Goal: Task Accomplishment & Management: Use online tool/utility

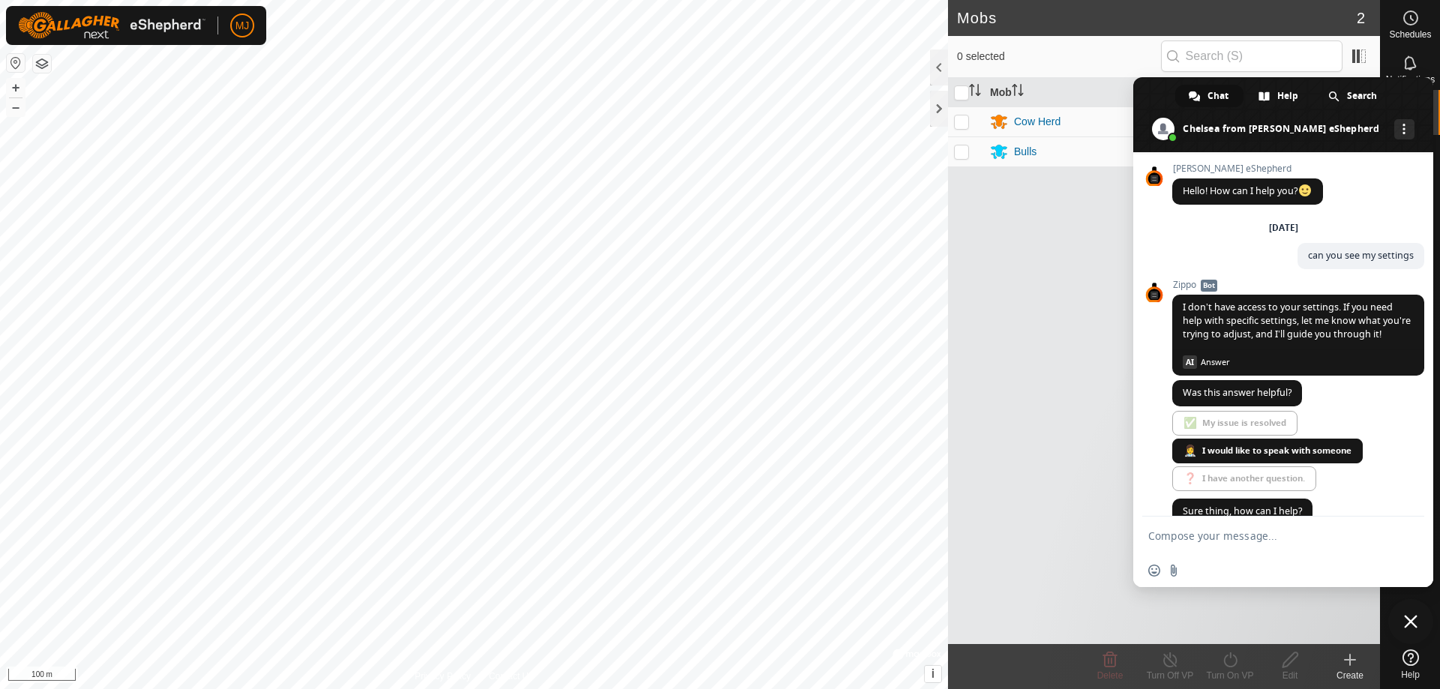
scroll to position [3750, 0]
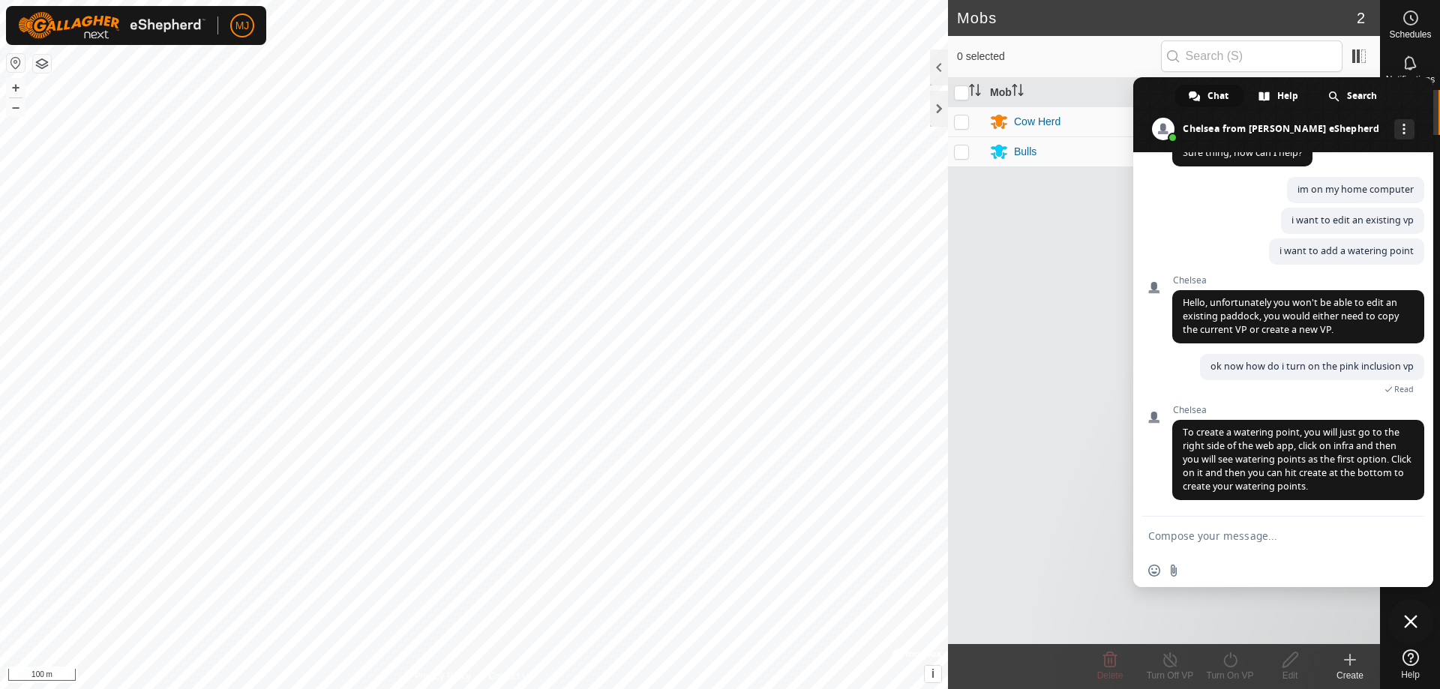
click at [1412, 623] on span "Close chat" at bounding box center [1411, 622] width 14 height 14
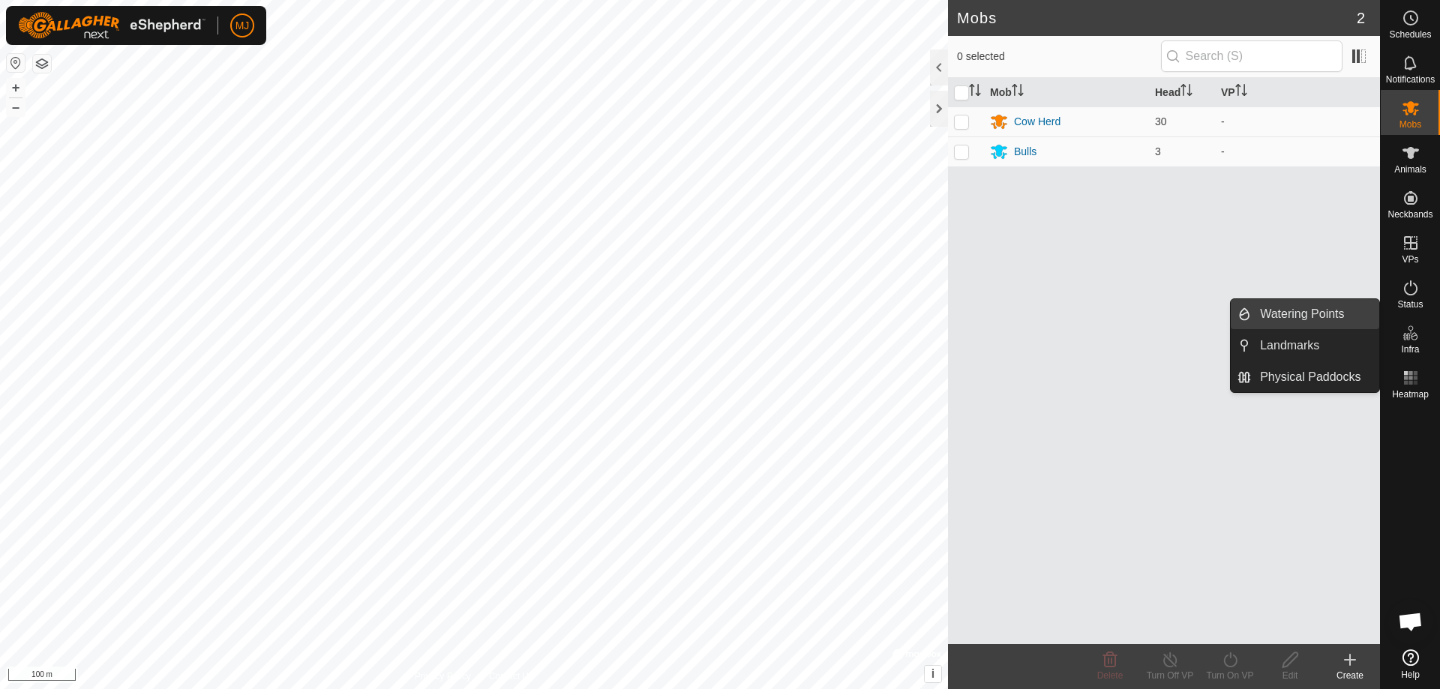
click at [1322, 311] on link "Watering Points" at bounding box center [1315, 314] width 128 height 30
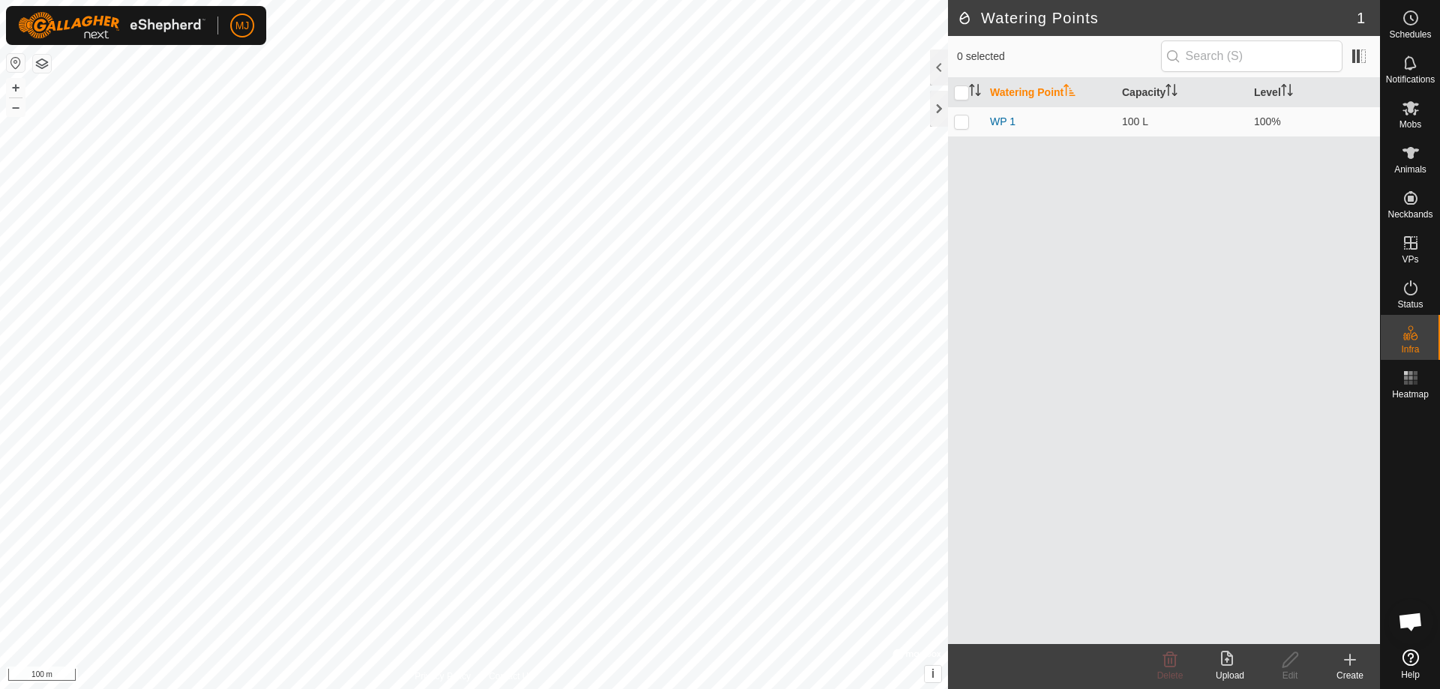
click at [1352, 668] on icon at bounding box center [1350, 660] width 18 height 18
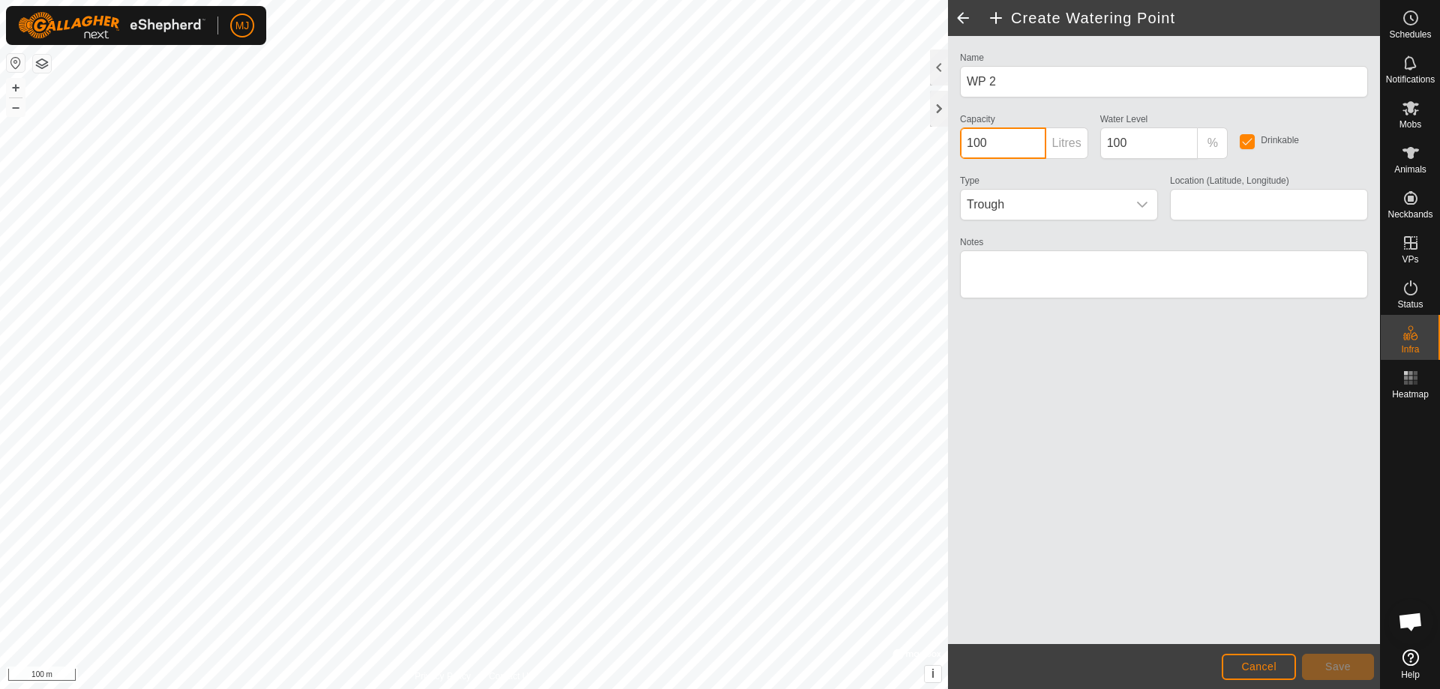
click at [1022, 147] on input "100" at bounding box center [1003, 144] width 86 height 32
type input "100000"
click at [1028, 203] on span "Trough" at bounding box center [1044, 205] width 167 height 30
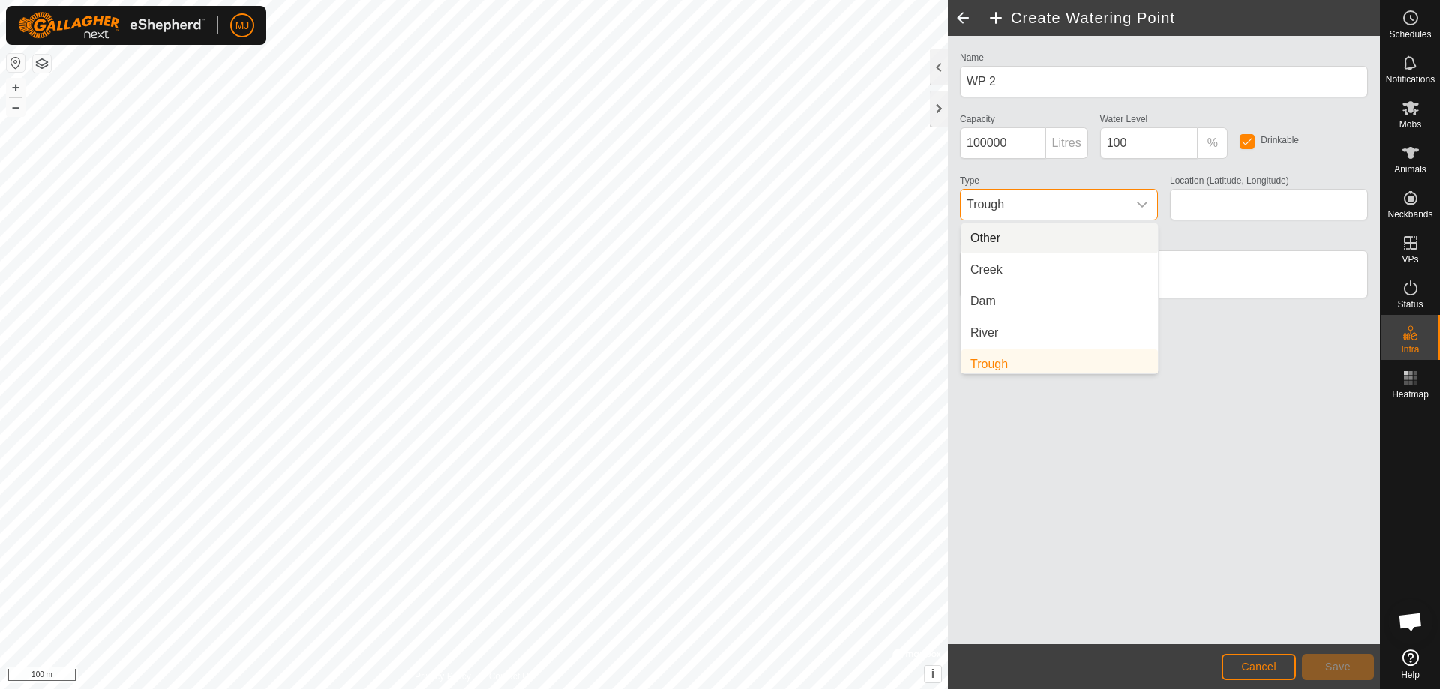
scroll to position [6, 0]
click at [1142, 203] on icon "dropdown trigger" at bounding box center [1142, 205] width 12 height 12
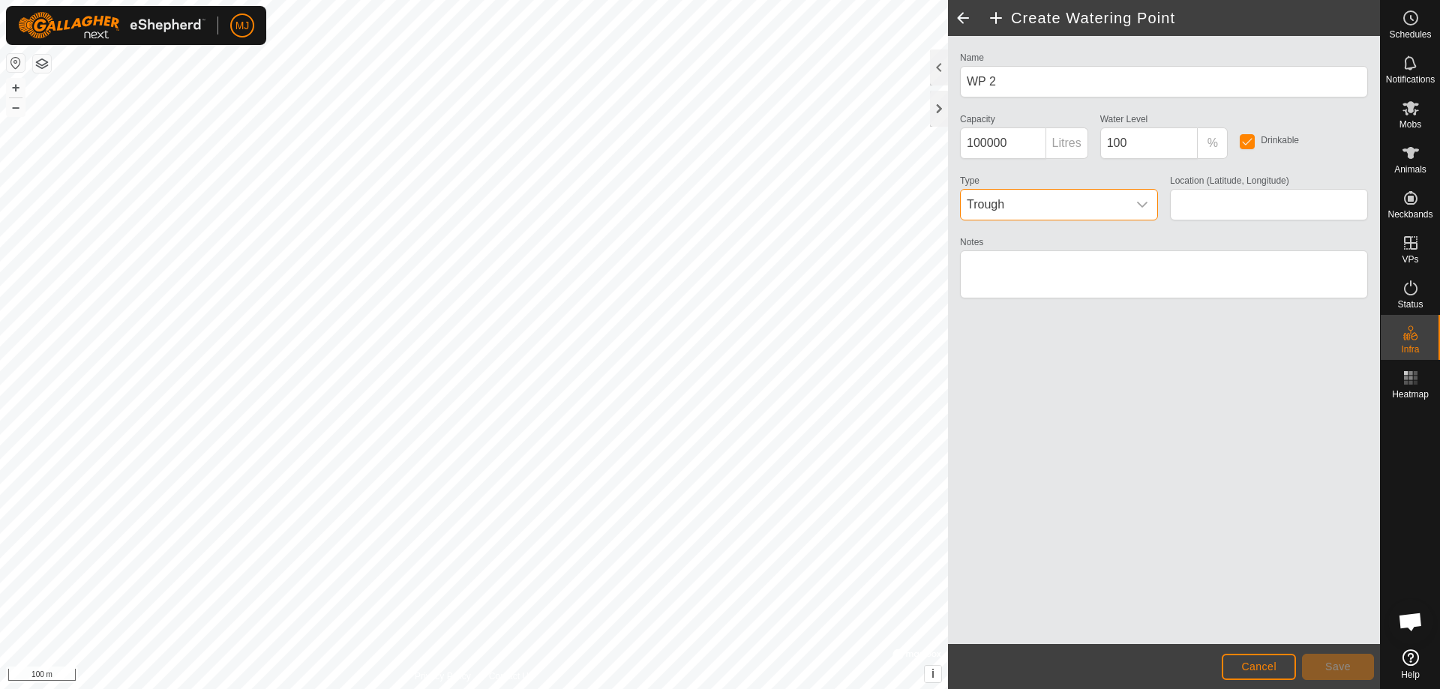
click at [1061, 200] on span "Trough" at bounding box center [1044, 205] width 167 height 30
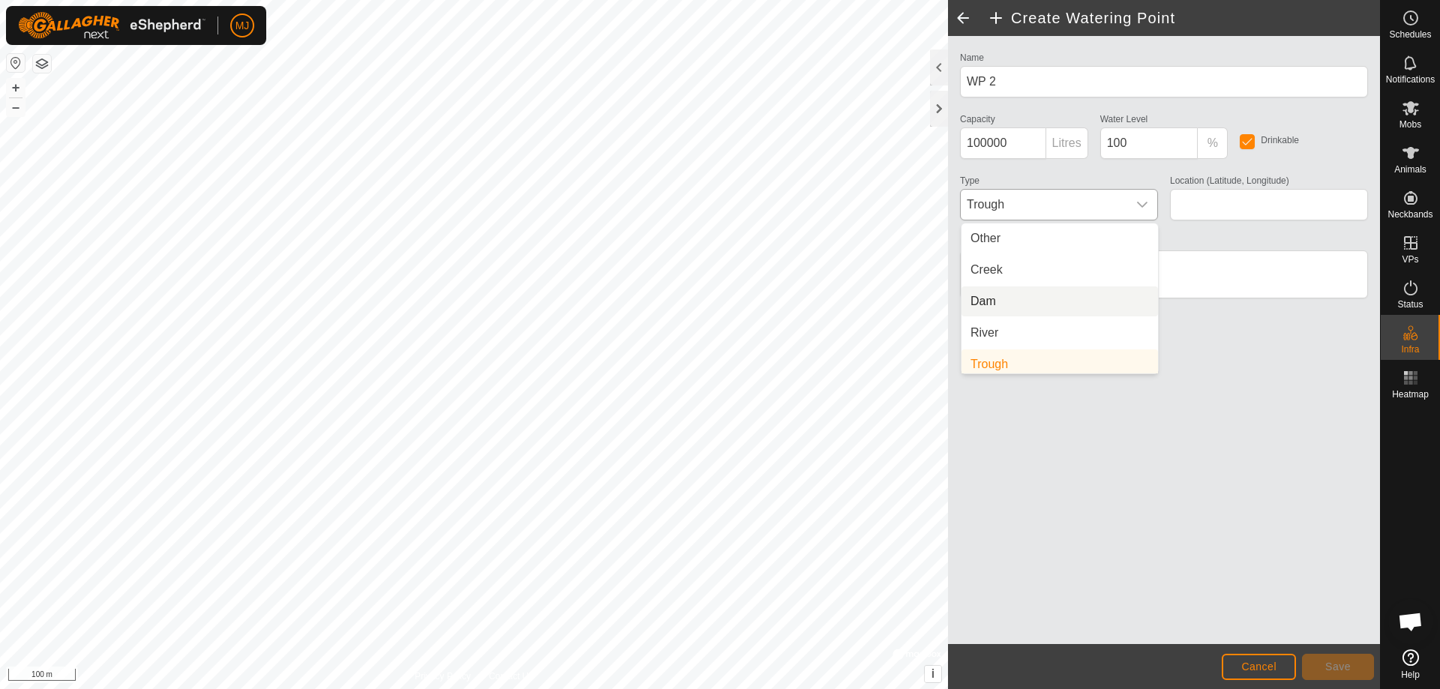
click at [1024, 305] on li "Dam" at bounding box center [1060, 302] width 197 height 30
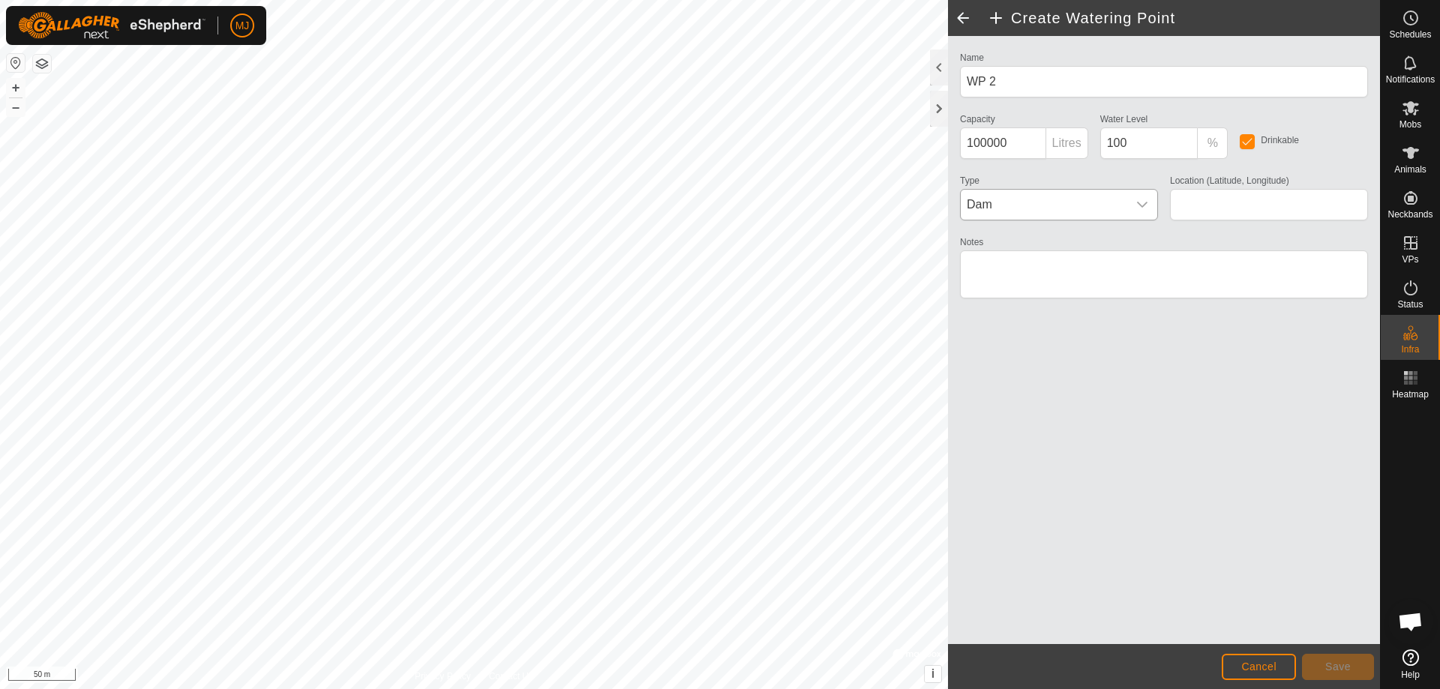
click at [489, 689] on html "MJ Schedules Notifications Mobs Animals Neckbands VPs Status Infra Heatmap Help…" at bounding box center [720, 344] width 1440 height 689
type input "54.058740, -122.669810"
click at [1348, 670] on span "Save" at bounding box center [1338, 667] width 26 height 12
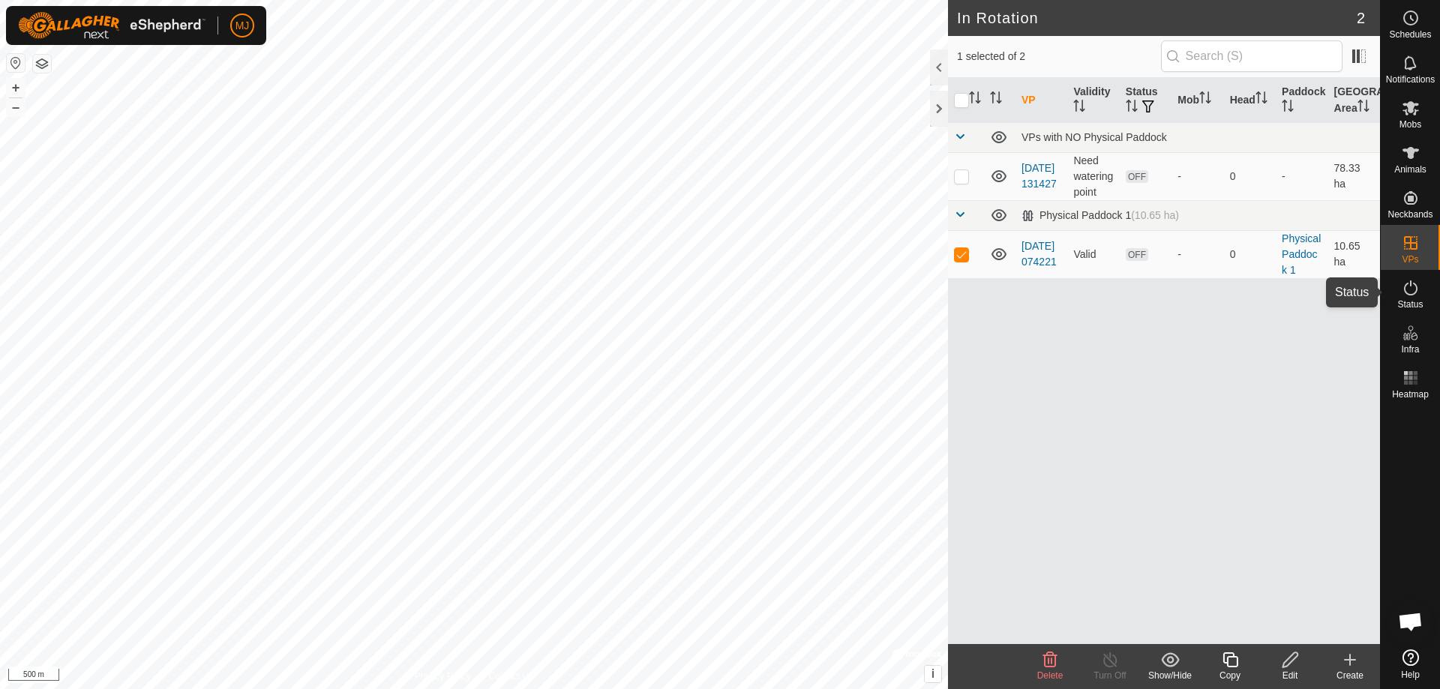
click at [1409, 290] on icon at bounding box center [1411, 288] width 18 height 18
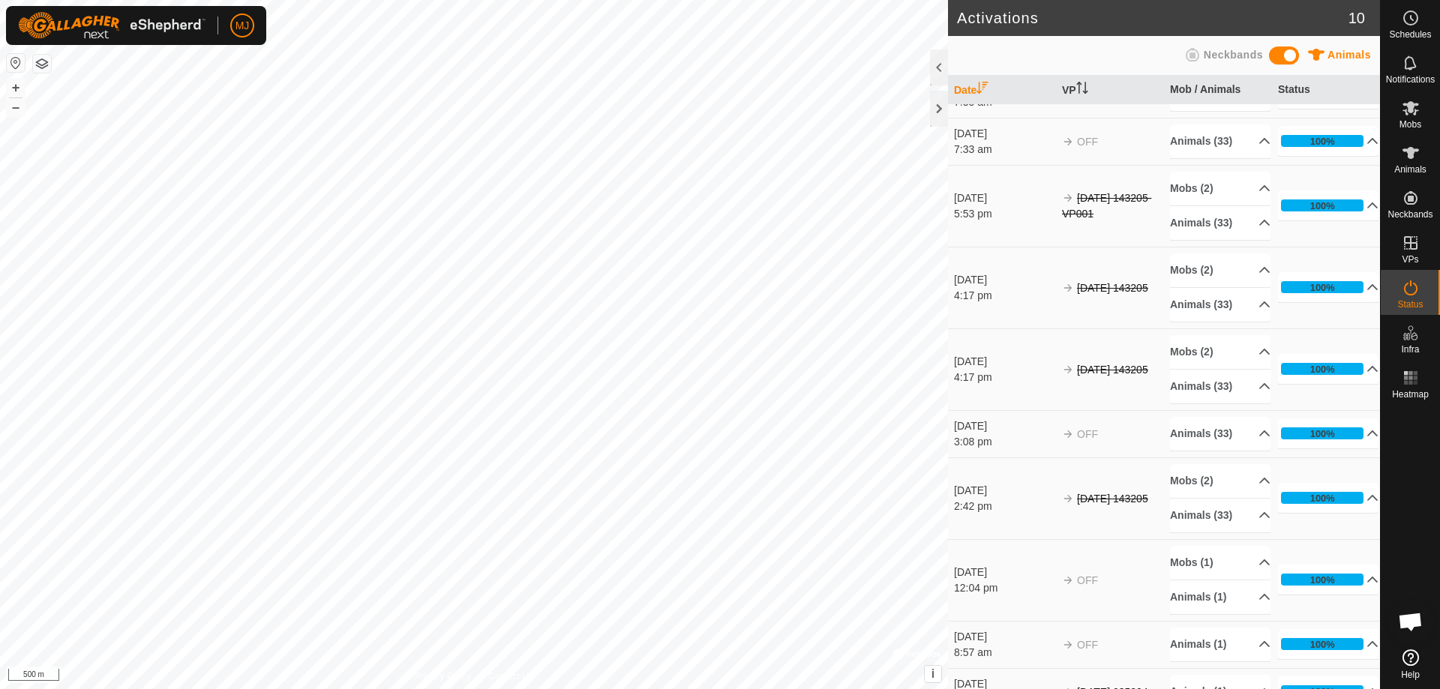
scroll to position [61, 0]
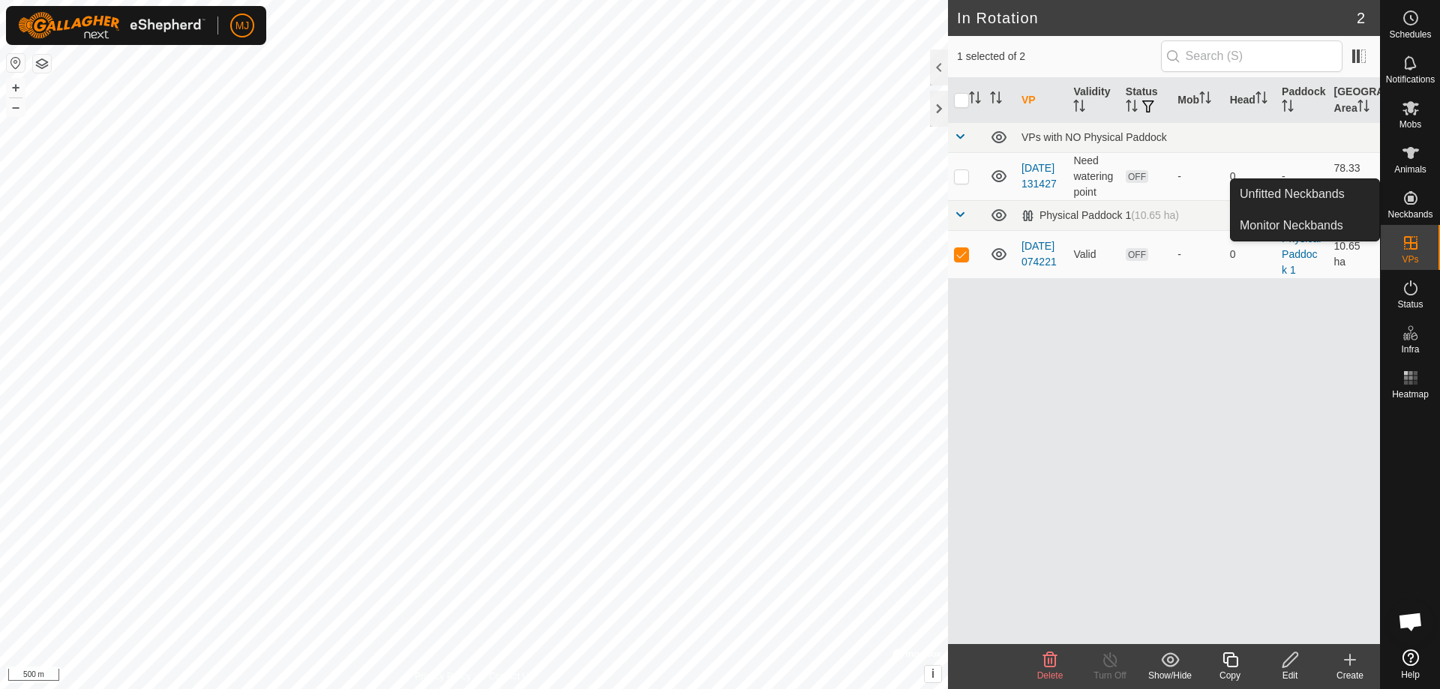
click at [1411, 205] on icon at bounding box center [1411, 198] width 14 height 14
click at [1427, 167] on div "Animals" at bounding box center [1410, 157] width 59 height 45
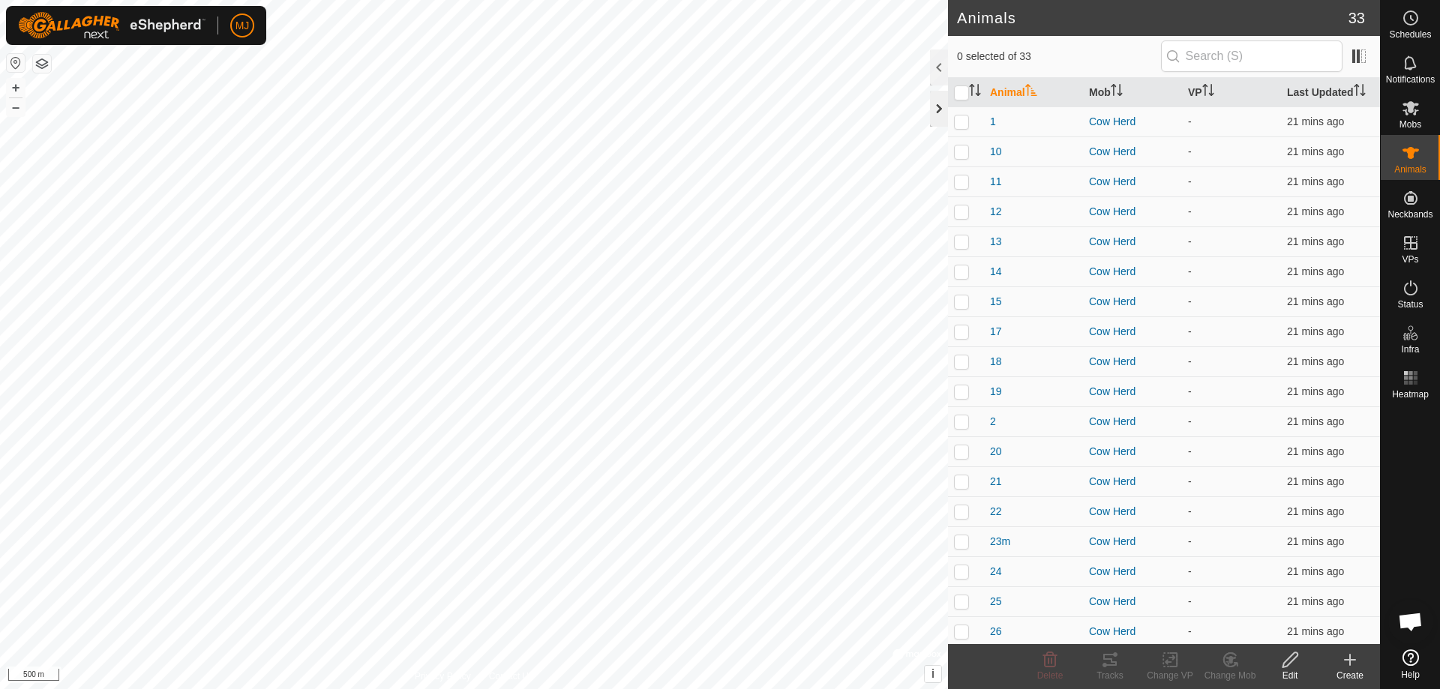
click at [938, 98] on div at bounding box center [939, 109] width 18 height 36
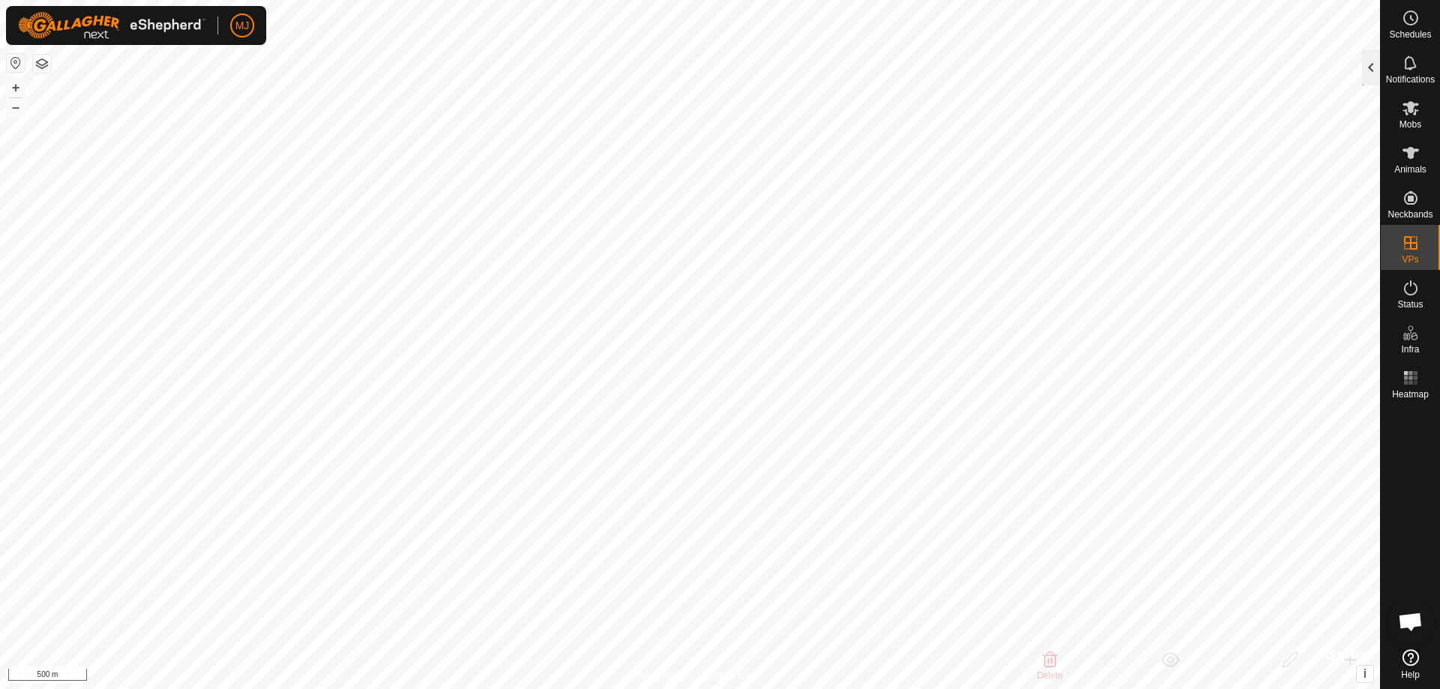
click at [1369, 83] on div at bounding box center [1371, 68] width 18 height 36
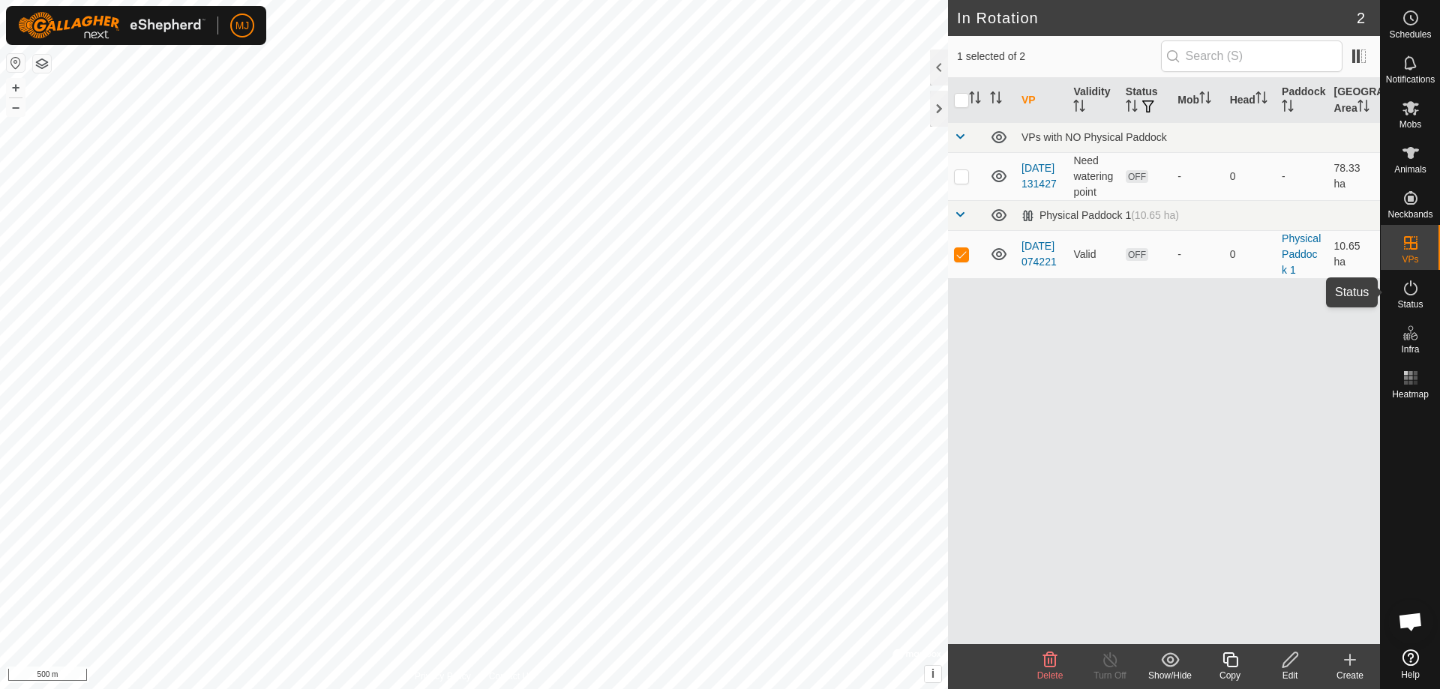
click at [1407, 294] on icon at bounding box center [1411, 288] width 14 height 15
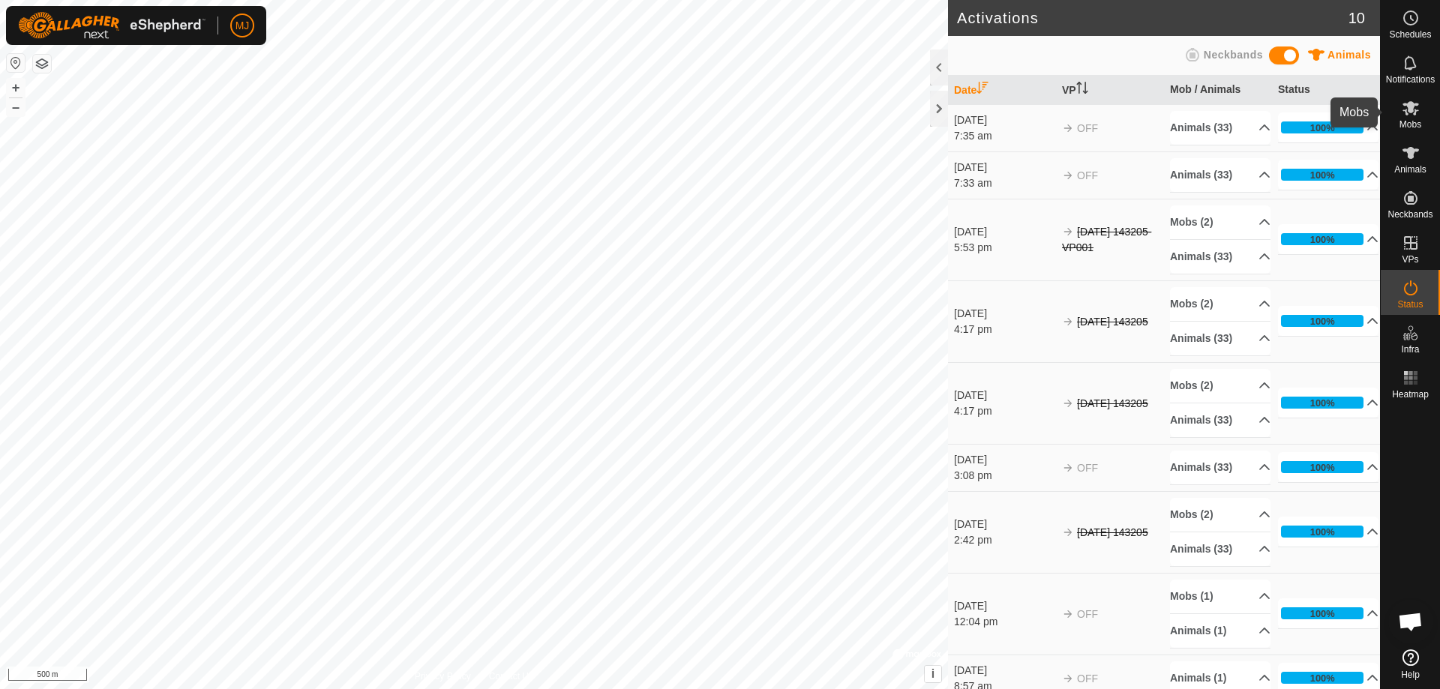
click at [1409, 113] on icon at bounding box center [1411, 108] width 18 height 18
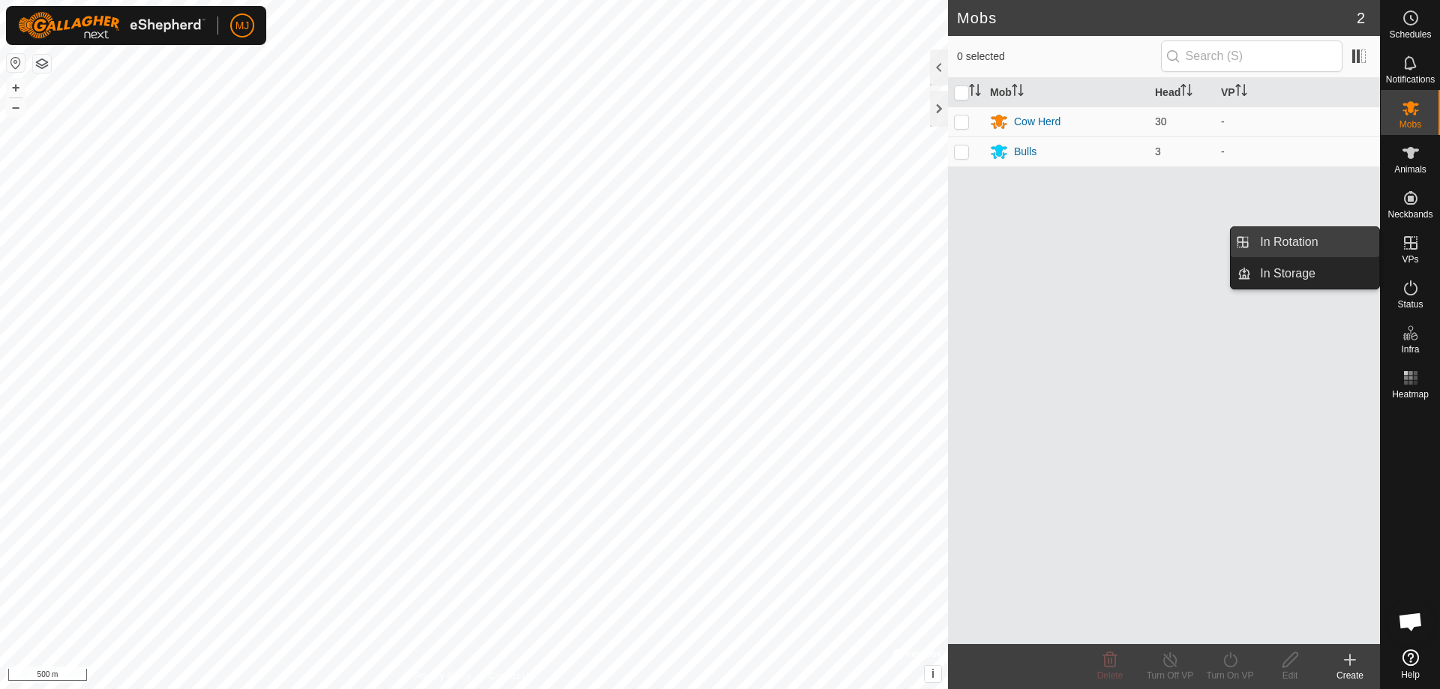
click at [1298, 240] on link "In Rotation" at bounding box center [1315, 242] width 128 height 30
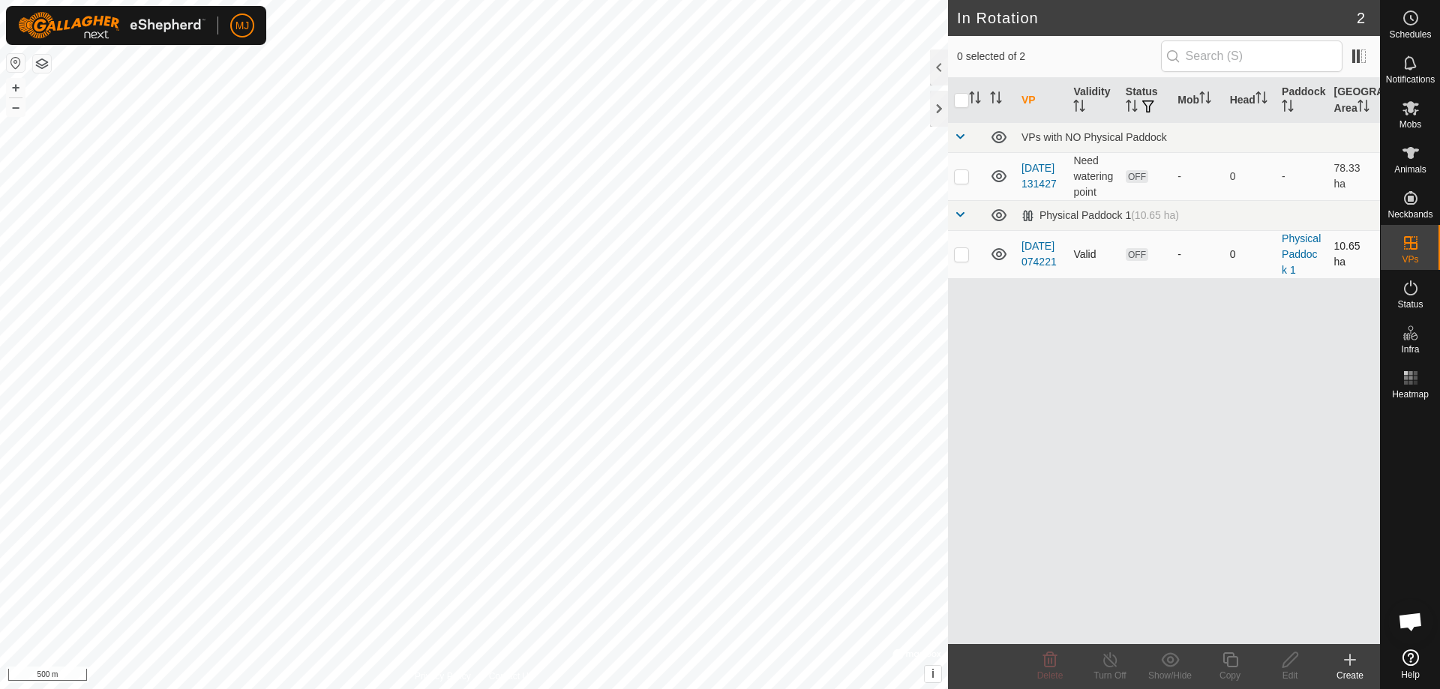
checkbox input "true"
click at [1412, 118] on es-mob-svg-icon at bounding box center [1410, 108] width 27 height 24
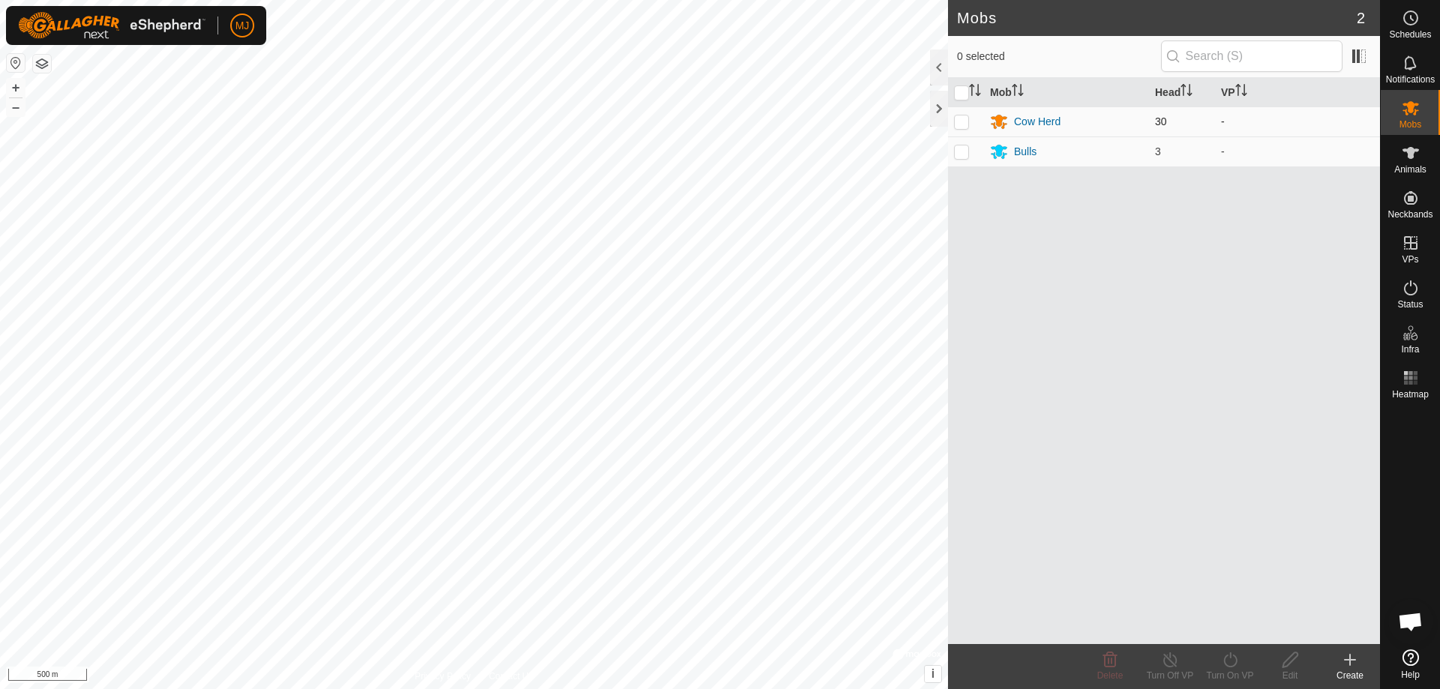
click at [961, 128] on td at bounding box center [966, 122] width 36 height 30
checkbox input "true"
click at [959, 155] on p-checkbox at bounding box center [961, 152] width 15 height 12
checkbox input "true"
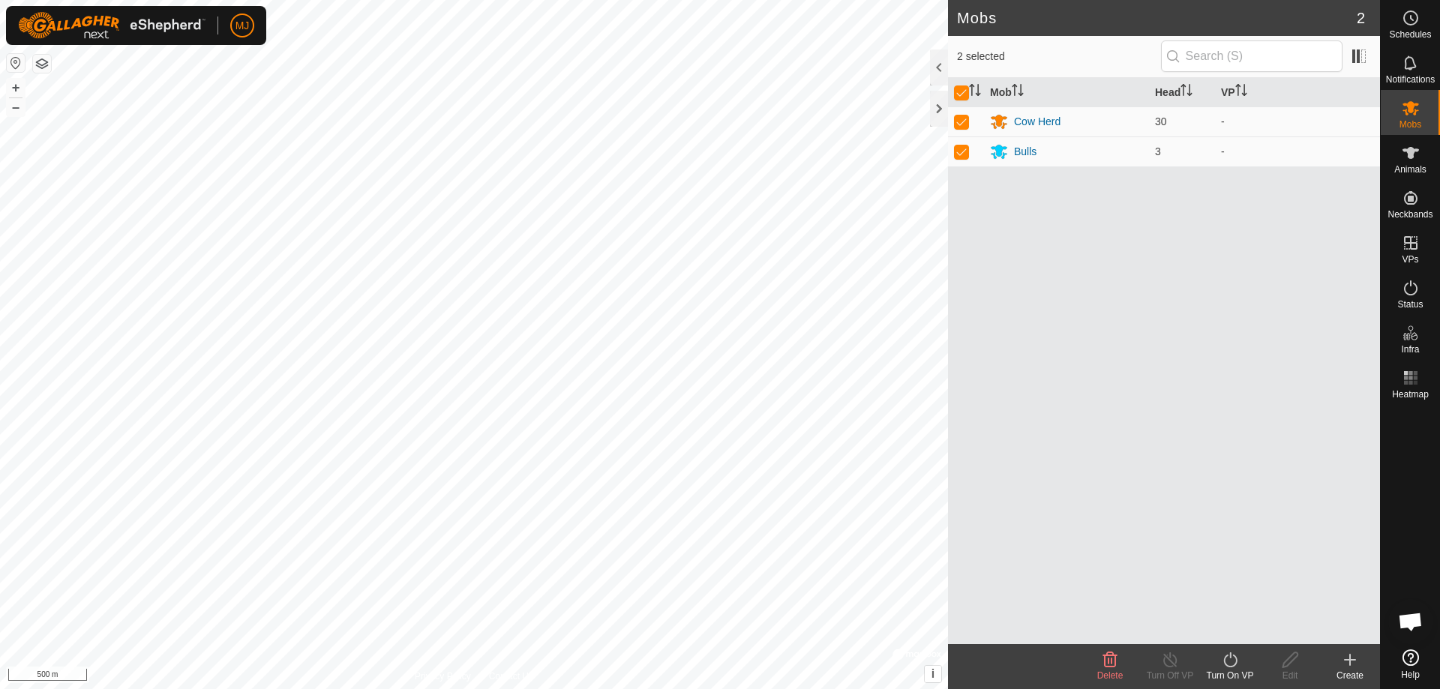
click at [1232, 662] on icon at bounding box center [1230, 660] width 19 height 18
click at [1238, 625] on link "Now" at bounding box center [1275, 627] width 149 height 30
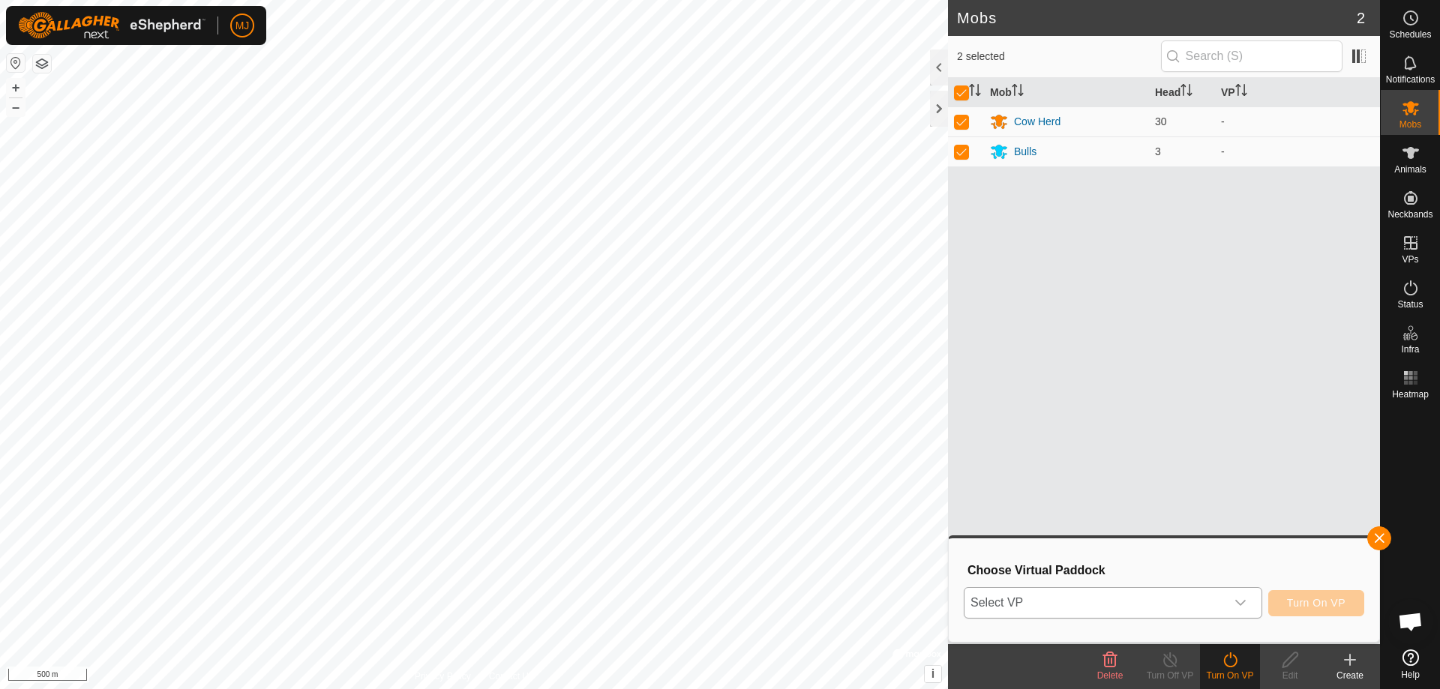
click at [1193, 594] on span "Select VP" at bounding box center [1095, 603] width 261 height 30
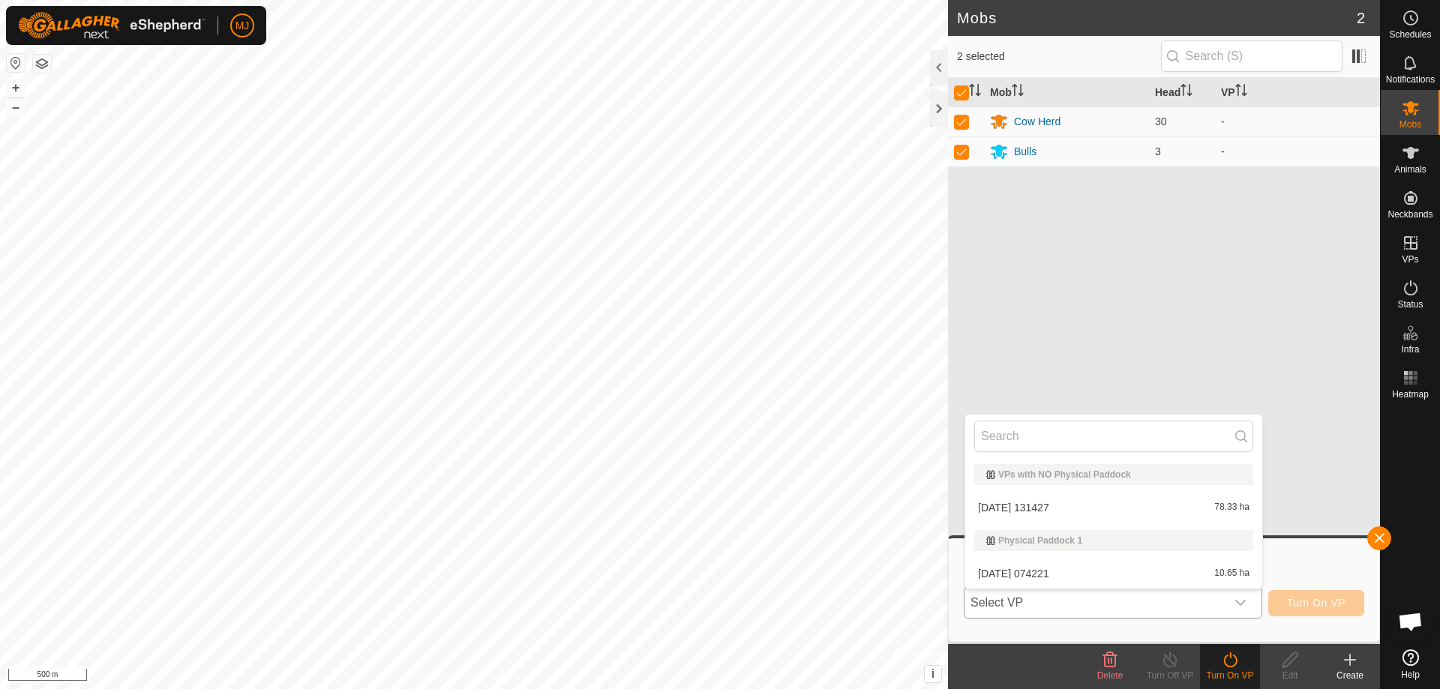
click at [1125, 574] on li "[DATE] 074221 10.65 ha" at bounding box center [1113, 574] width 297 height 30
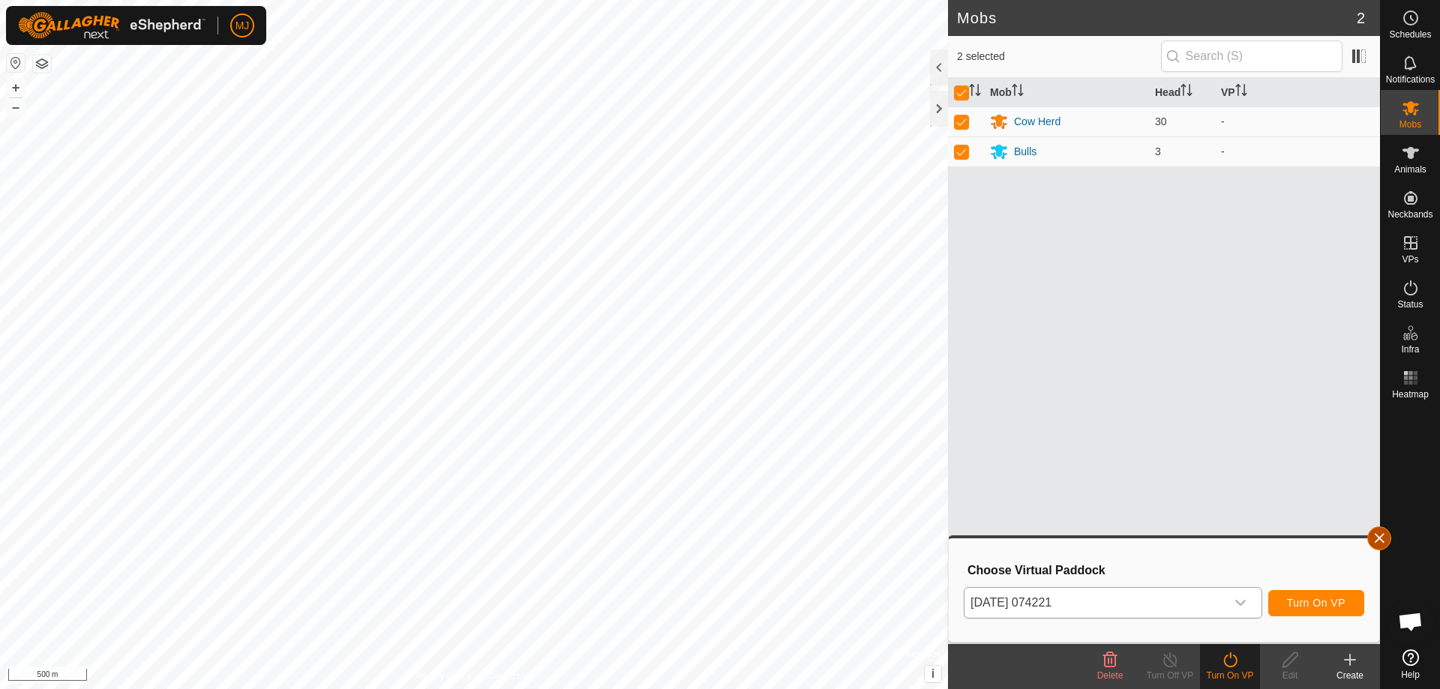
click at [1379, 533] on button "button" at bounding box center [1379, 539] width 24 height 24
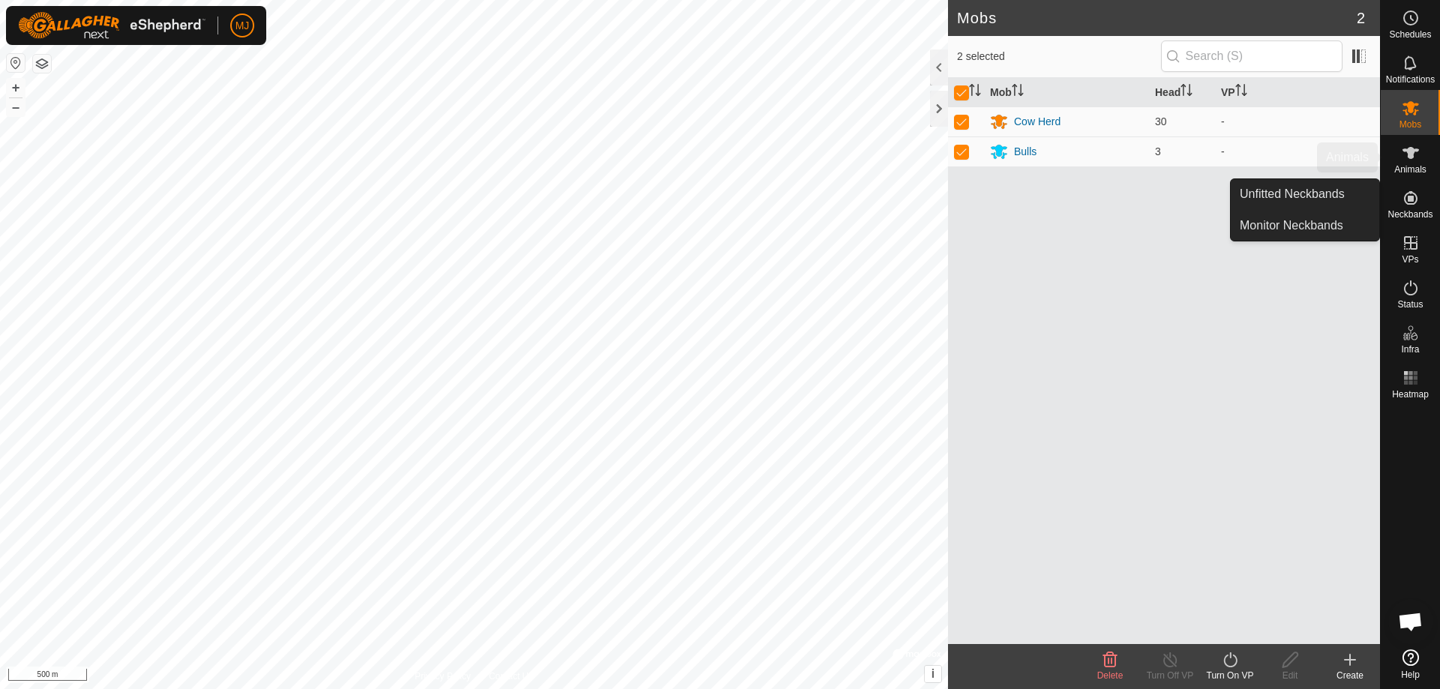
click at [1406, 158] on icon at bounding box center [1411, 153] width 18 height 18
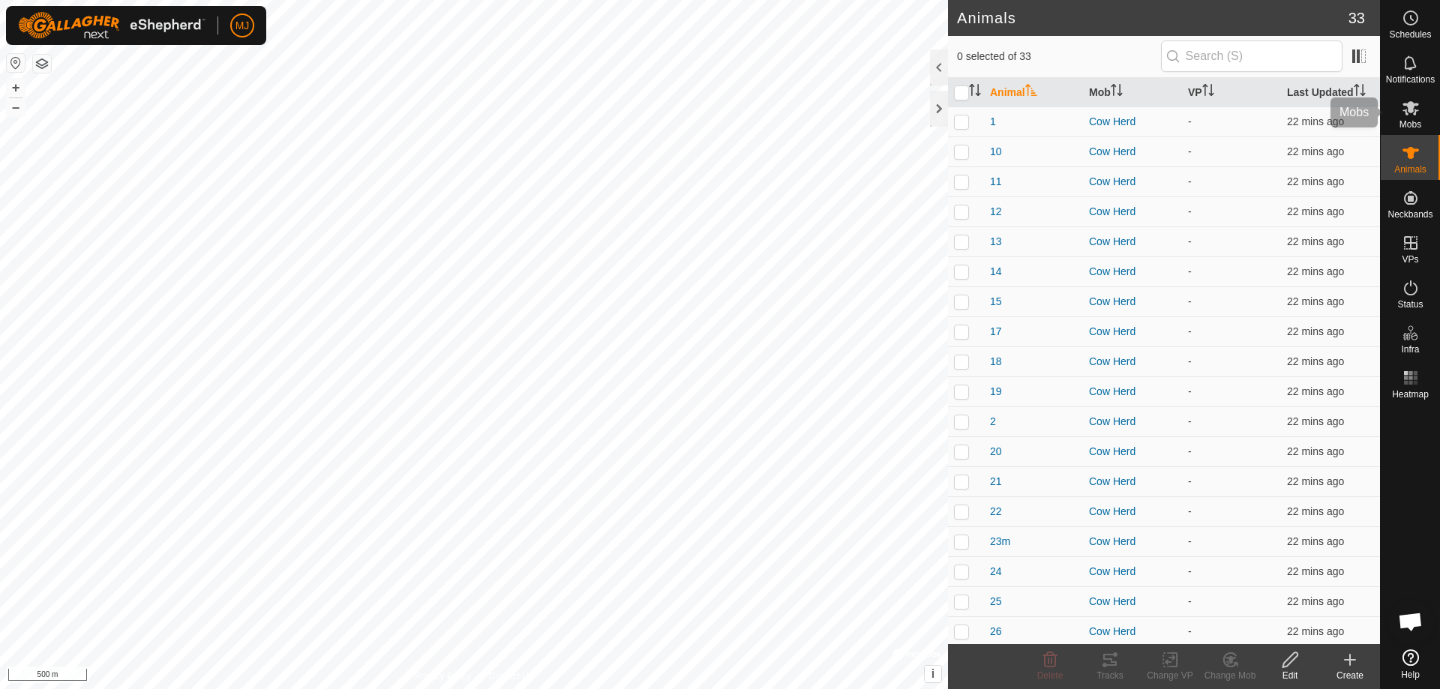
click at [1406, 112] on icon at bounding box center [1411, 108] width 17 height 14
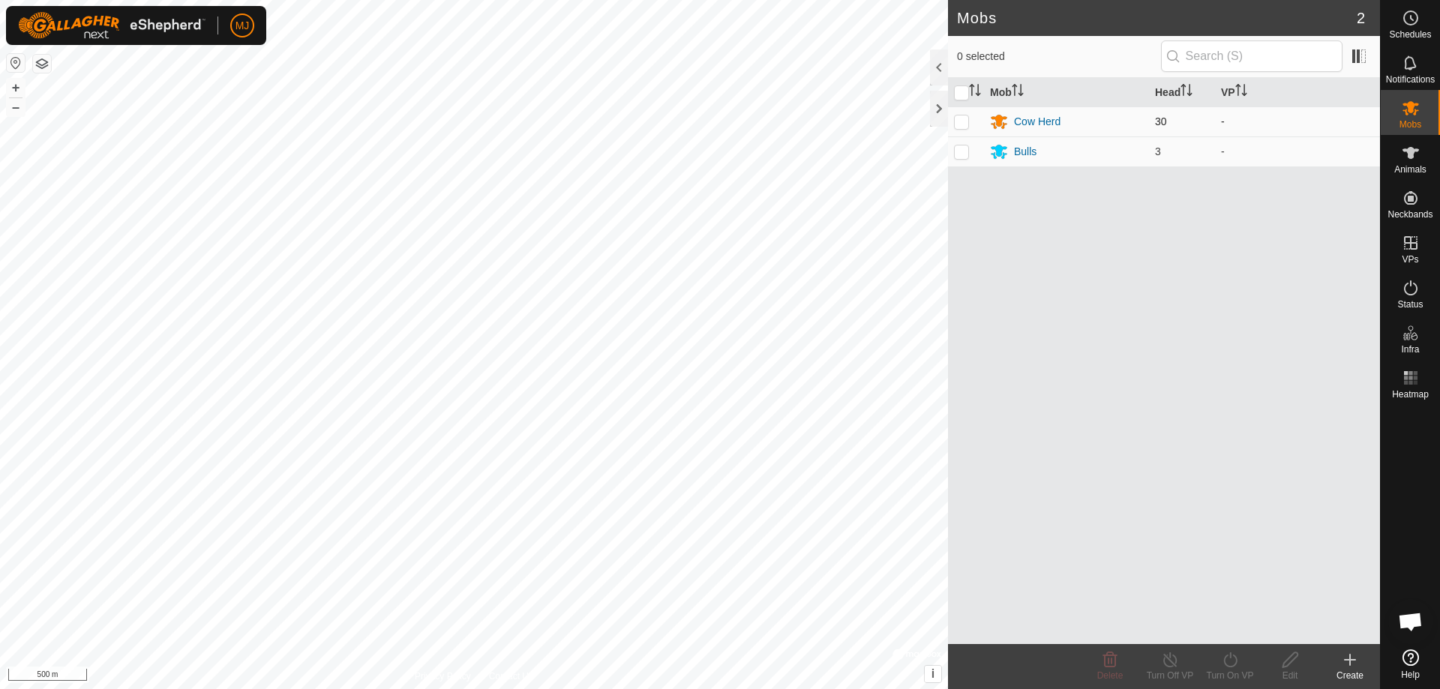
click at [959, 123] on p-checkbox at bounding box center [961, 122] width 15 height 12
checkbox input "true"
click at [964, 155] on p-checkbox at bounding box center [961, 152] width 15 height 12
checkbox input "true"
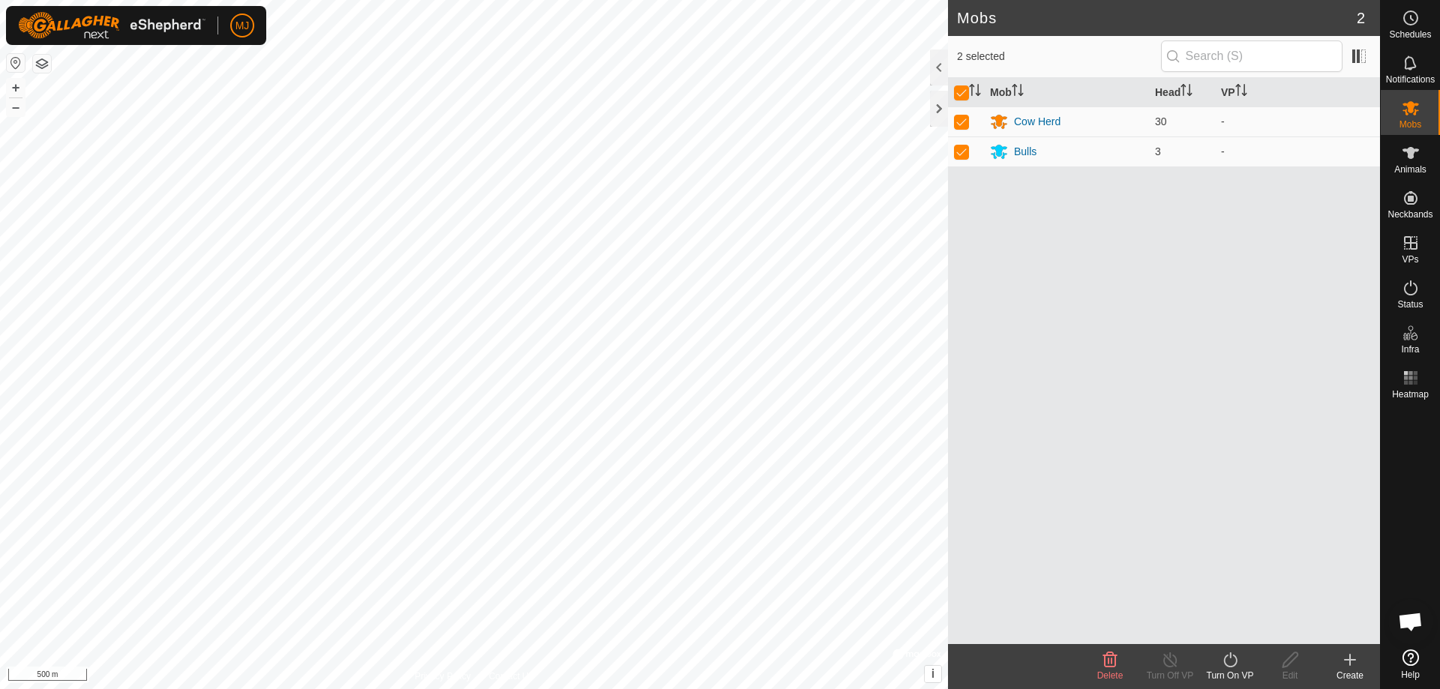
click at [1228, 662] on icon at bounding box center [1230, 660] width 19 height 18
click at [1238, 626] on link "Now" at bounding box center [1275, 627] width 149 height 30
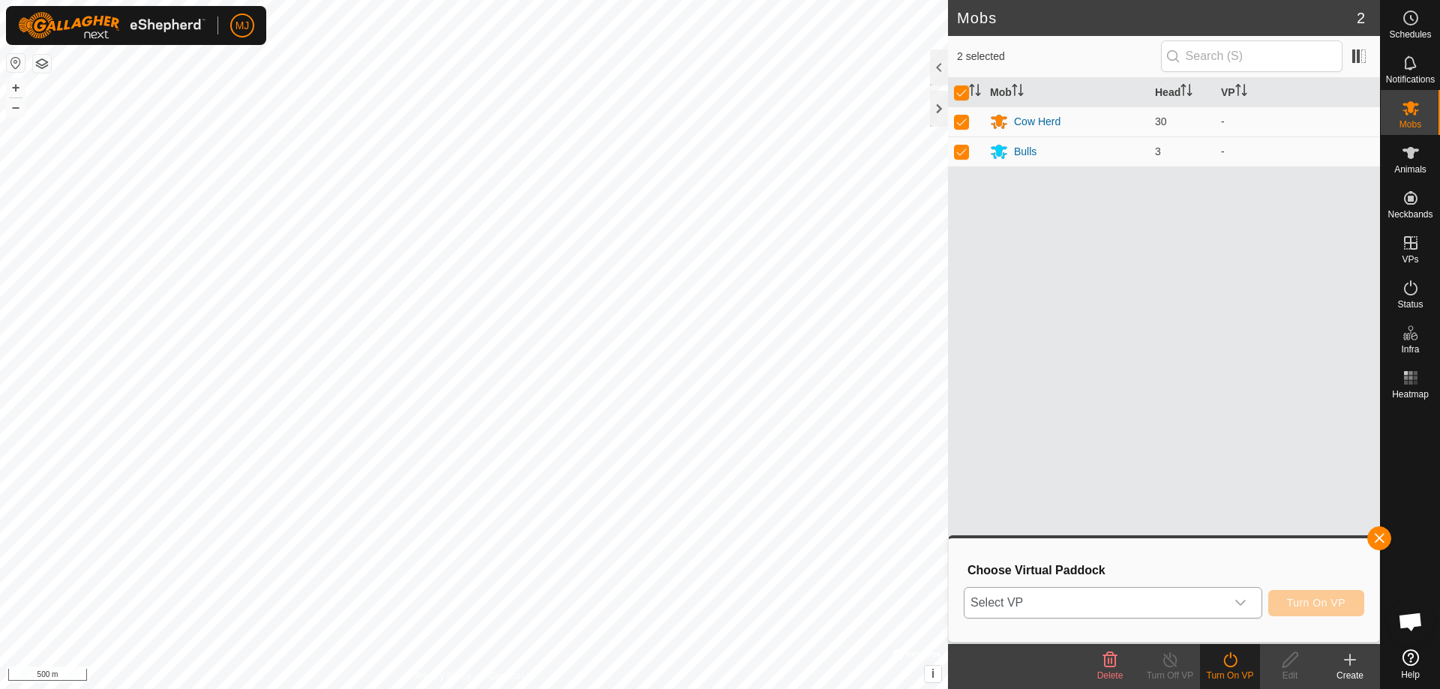
click at [1241, 599] on icon "dropdown trigger" at bounding box center [1241, 603] width 12 height 12
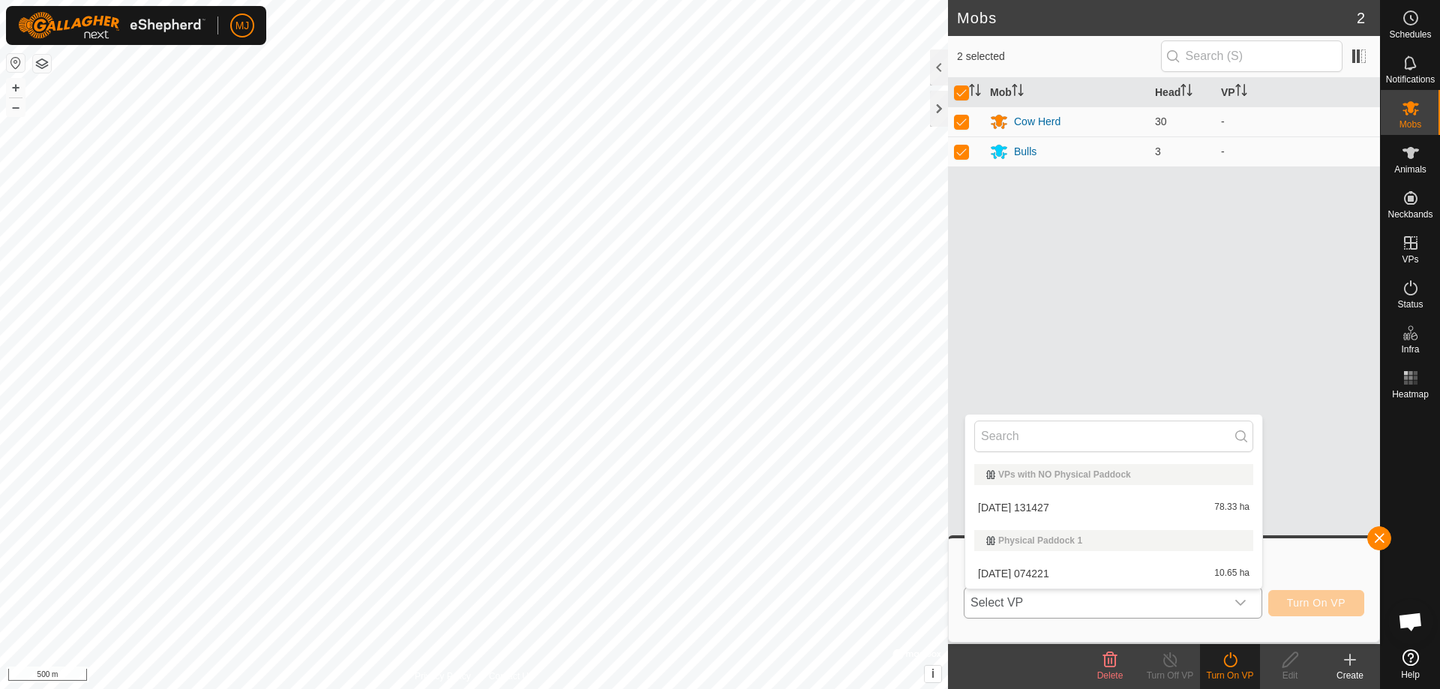
click at [1147, 572] on li "[DATE] 074221 10.65 ha" at bounding box center [1113, 574] width 297 height 30
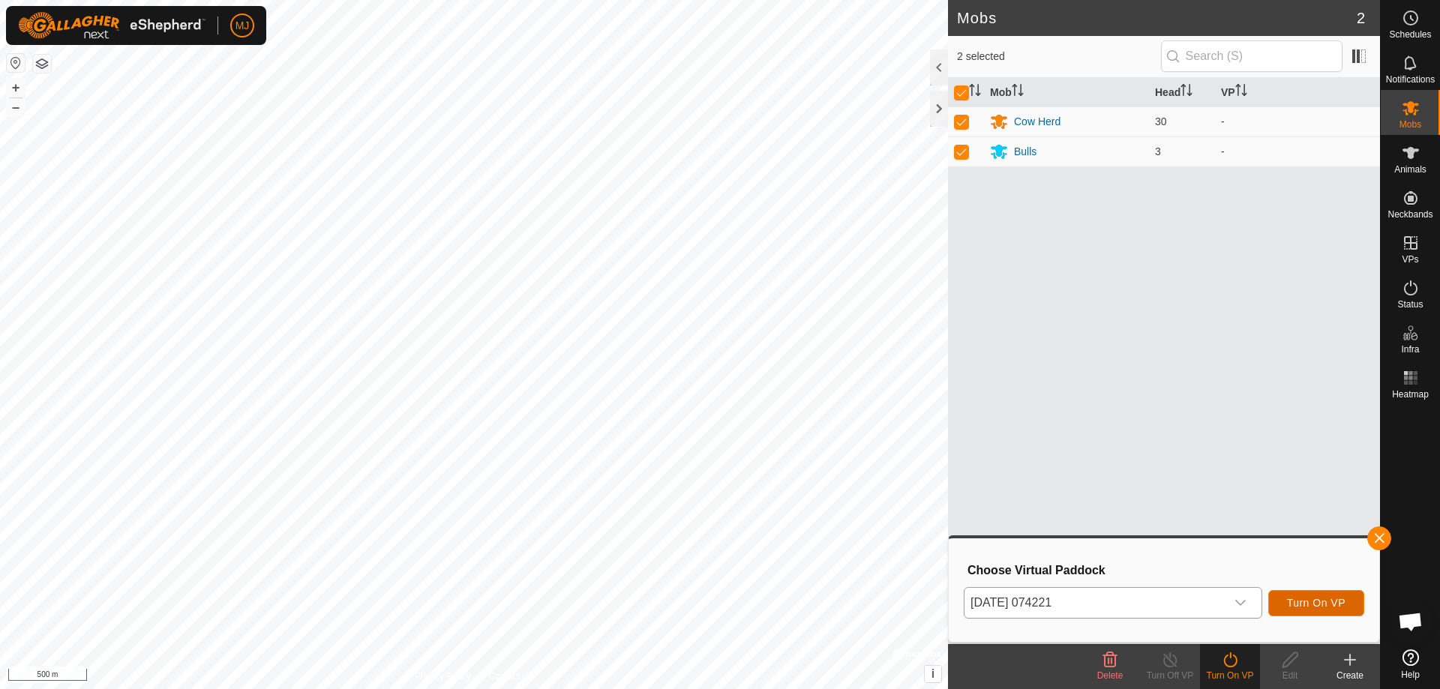
click at [1303, 611] on button "Turn On VP" at bounding box center [1316, 603] width 96 height 26
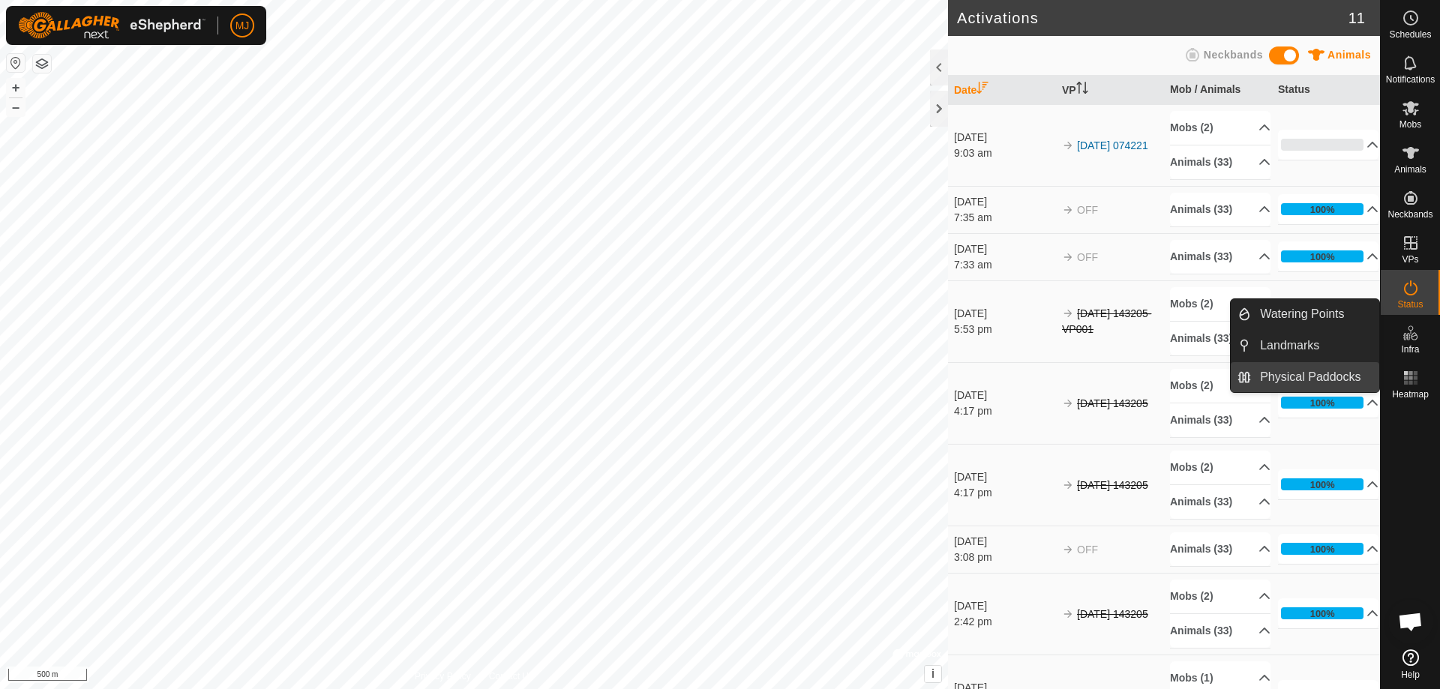
click at [1355, 376] on link "Physical Paddocks" at bounding box center [1315, 377] width 128 height 30
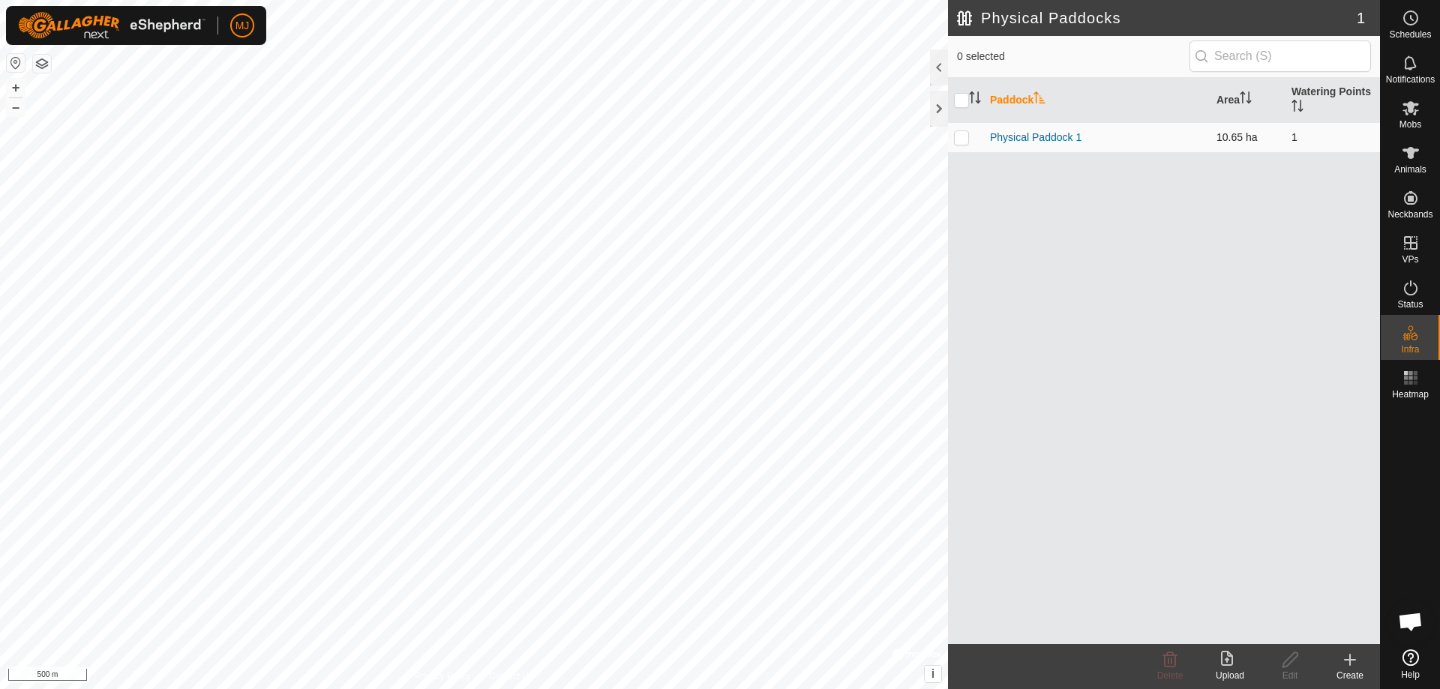
click at [964, 137] on p-checkbox at bounding box center [961, 137] width 15 height 12
checkbox input "true"
click at [1166, 661] on icon at bounding box center [1170, 660] width 18 height 18
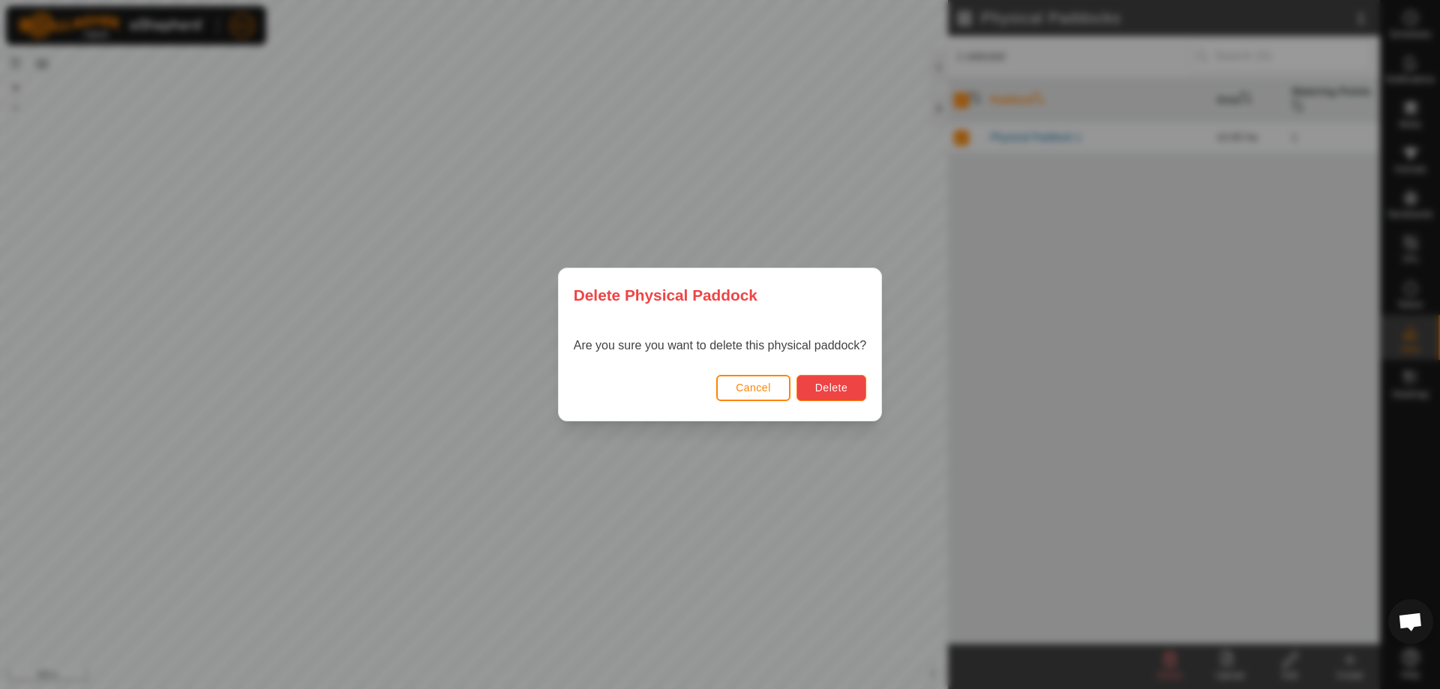
click at [814, 387] on button "Delete" at bounding box center [832, 388] width 70 height 26
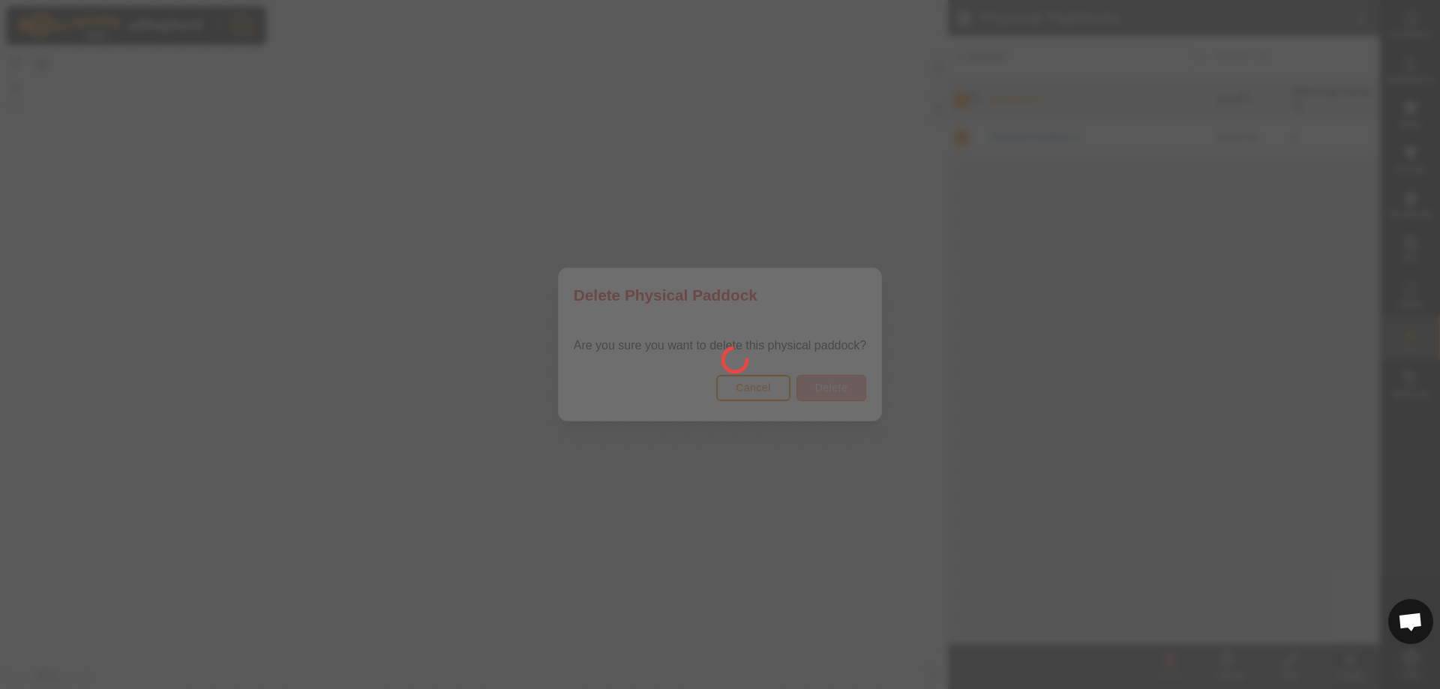
checkbox input "false"
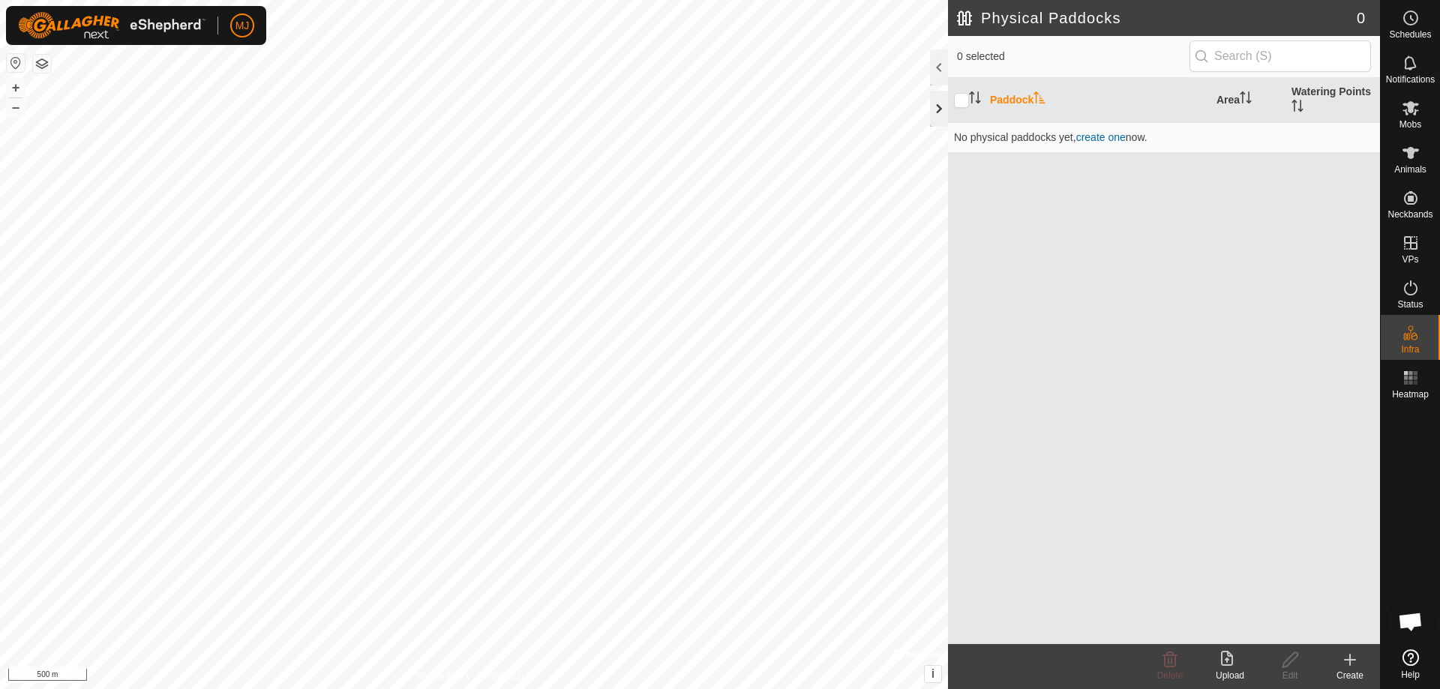
click at [934, 111] on div at bounding box center [939, 109] width 18 height 36
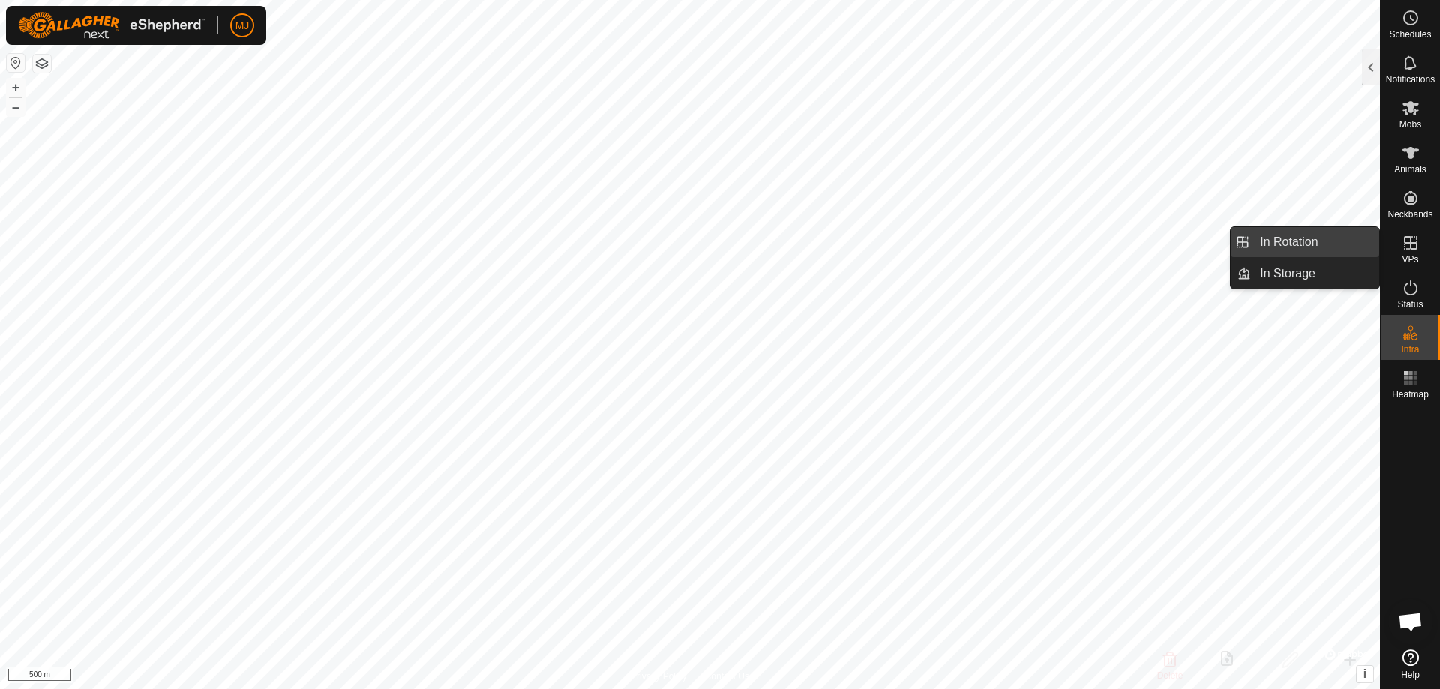
click at [1322, 246] on link "In Rotation" at bounding box center [1315, 242] width 128 height 30
click at [1315, 273] on link "In Storage" at bounding box center [1315, 274] width 128 height 30
click at [1316, 242] on link "In Rotation" at bounding box center [1315, 242] width 128 height 30
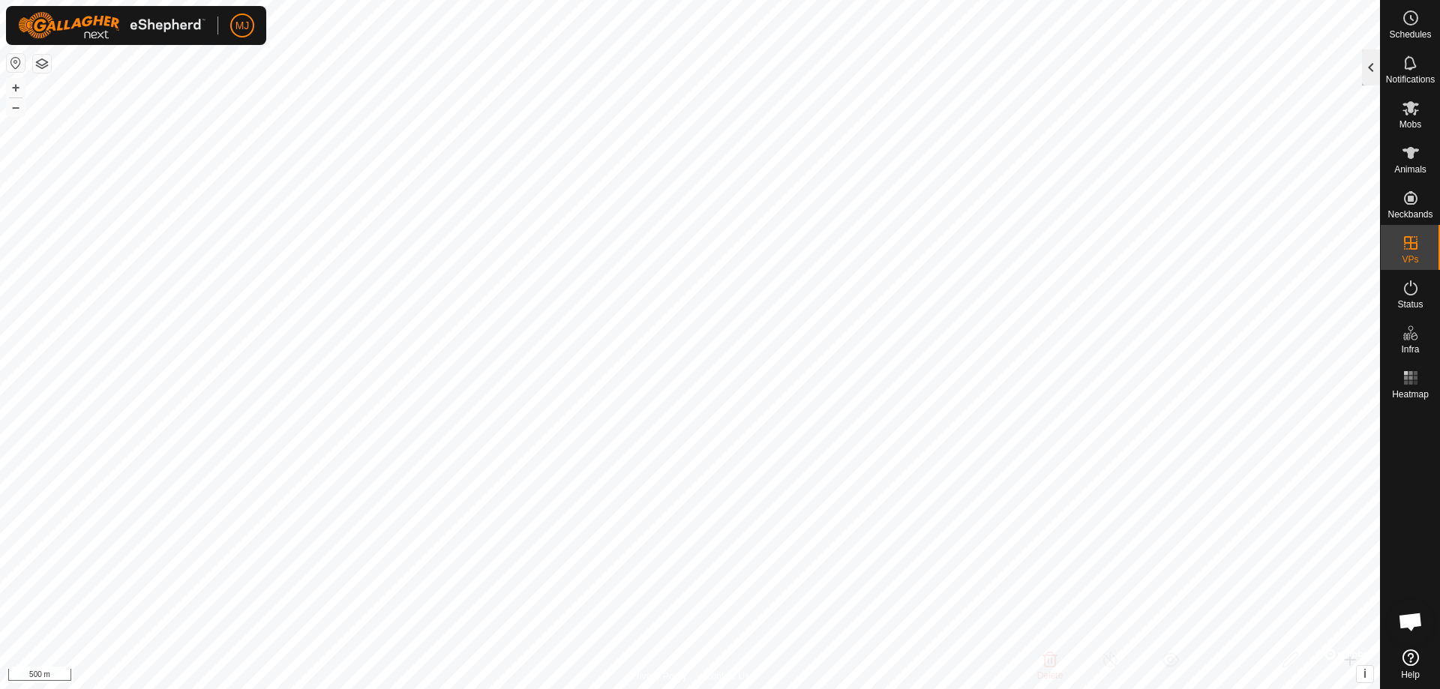
click at [1376, 75] on div at bounding box center [1371, 68] width 18 height 36
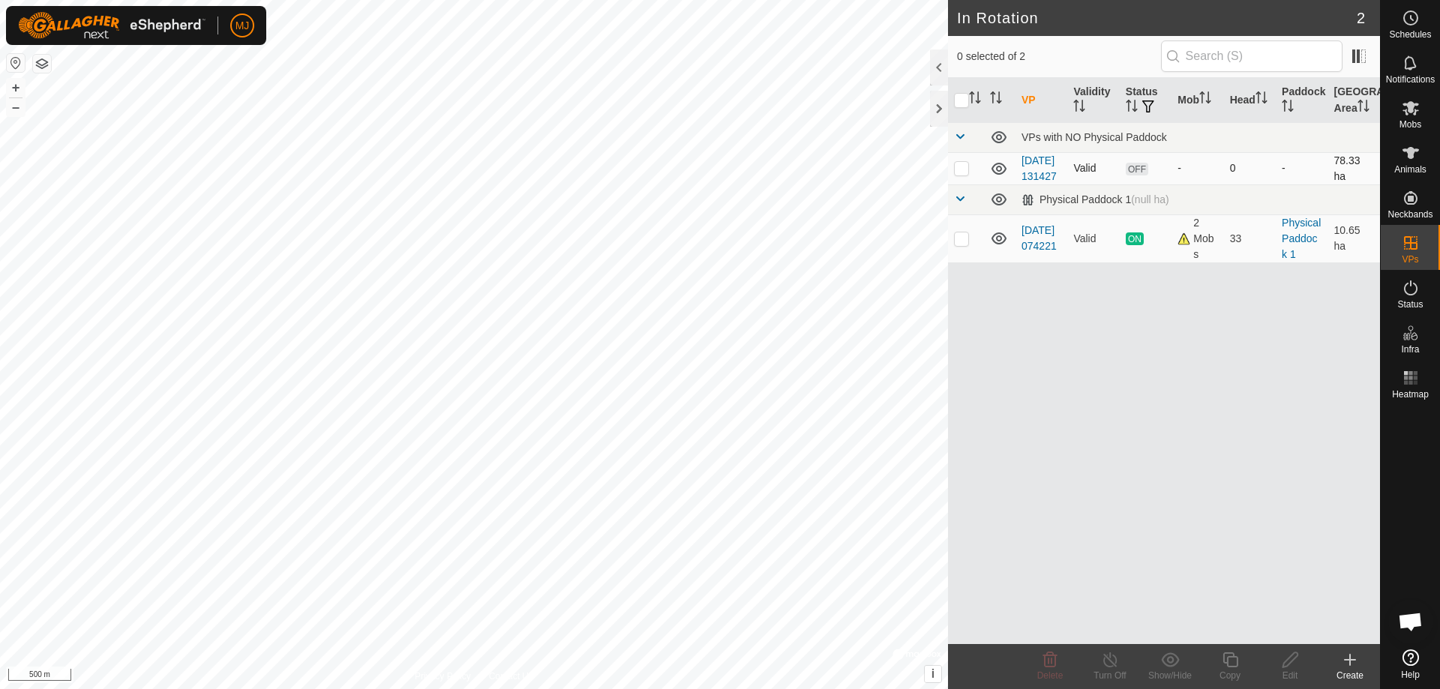
click at [960, 173] on p-checkbox at bounding box center [961, 168] width 15 height 12
checkbox input "true"
click at [956, 245] on p-checkbox at bounding box center [961, 239] width 15 height 12
checkbox input "true"
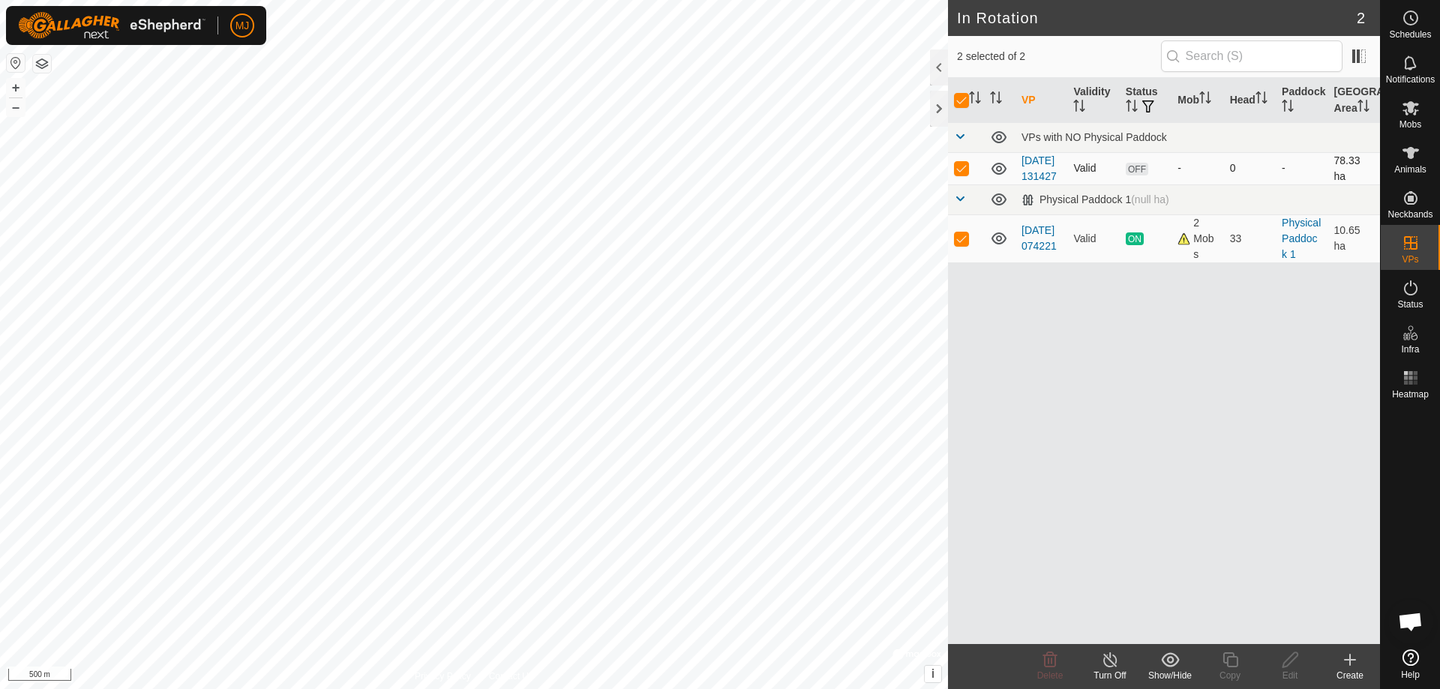
click at [964, 174] on p-checkbox at bounding box center [961, 168] width 15 height 12
checkbox input "false"
click at [962, 245] on p-checkbox at bounding box center [961, 239] width 15 height 12
checkbox input "false"
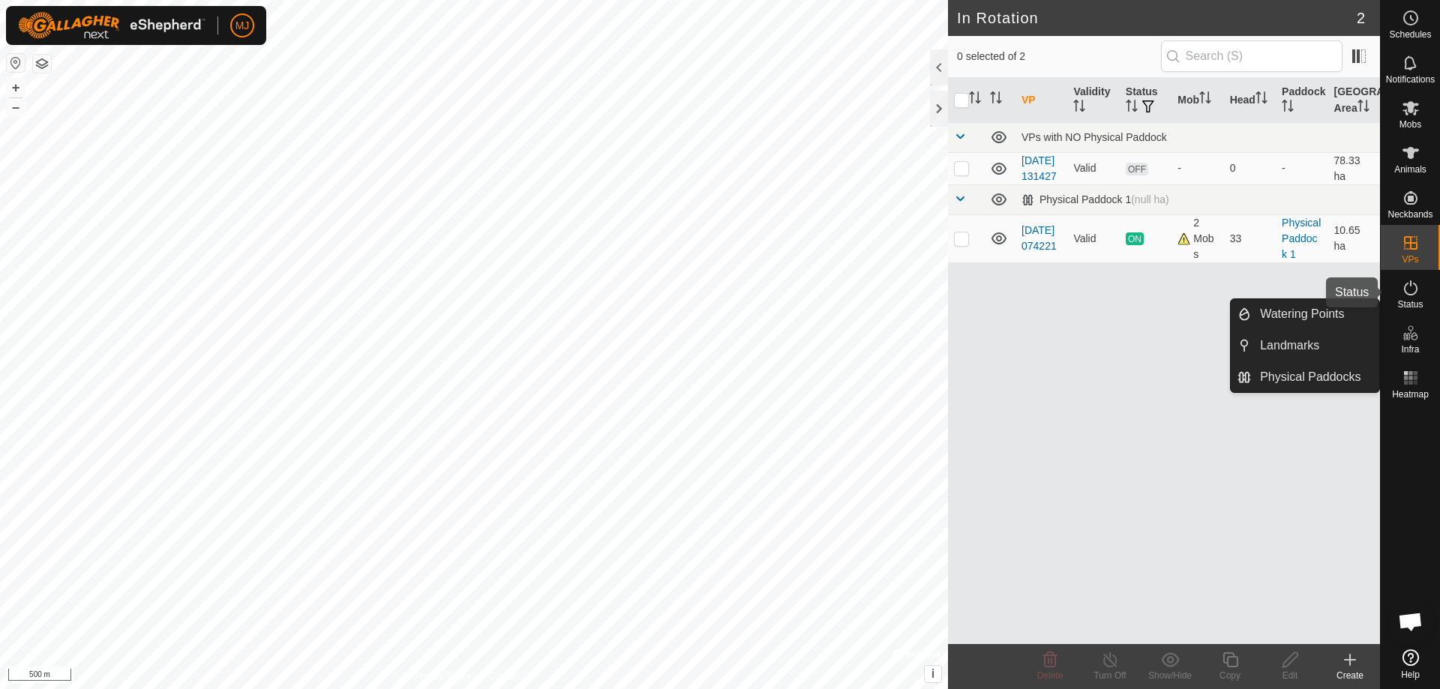
click at [1403, 302] on span "Status" at bounding box center [1410, 304] width 26 height 9
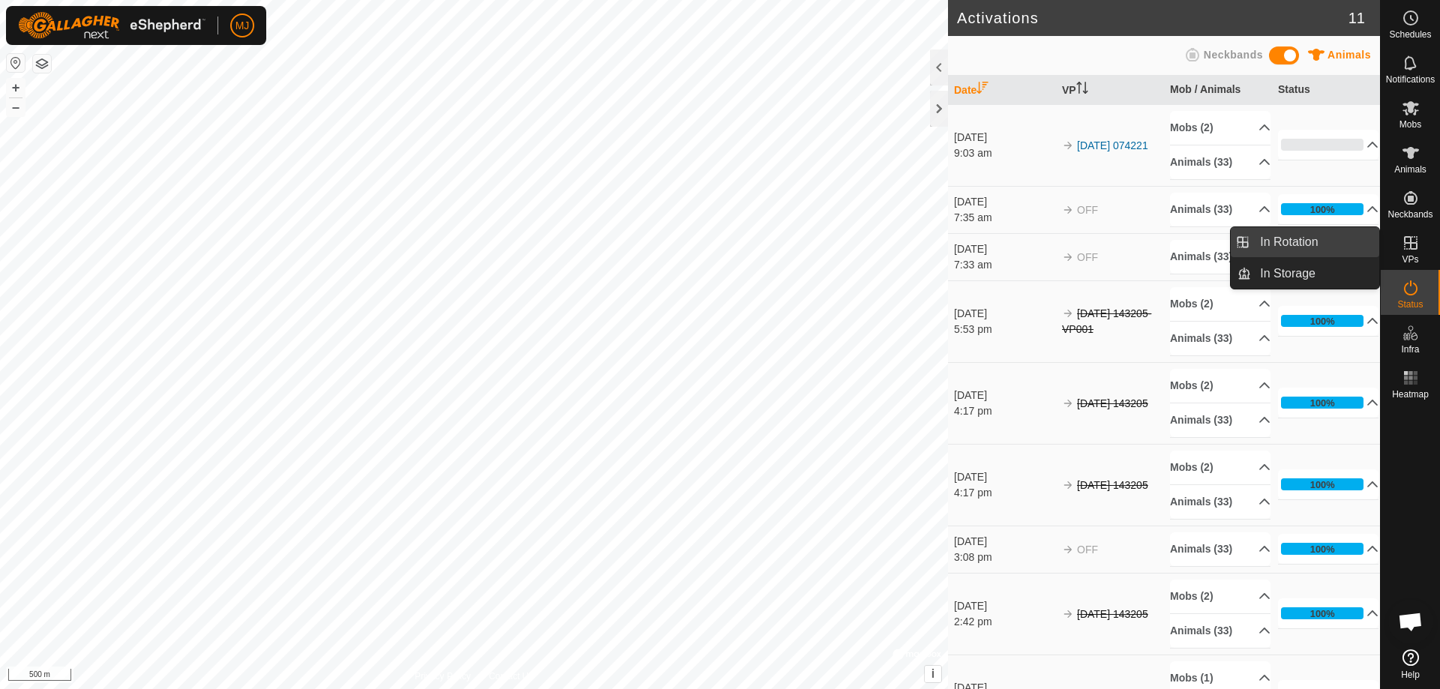
click at [1361, 234] on link "In Rotation" at bounding box center [1315, 242] width 128 height 30
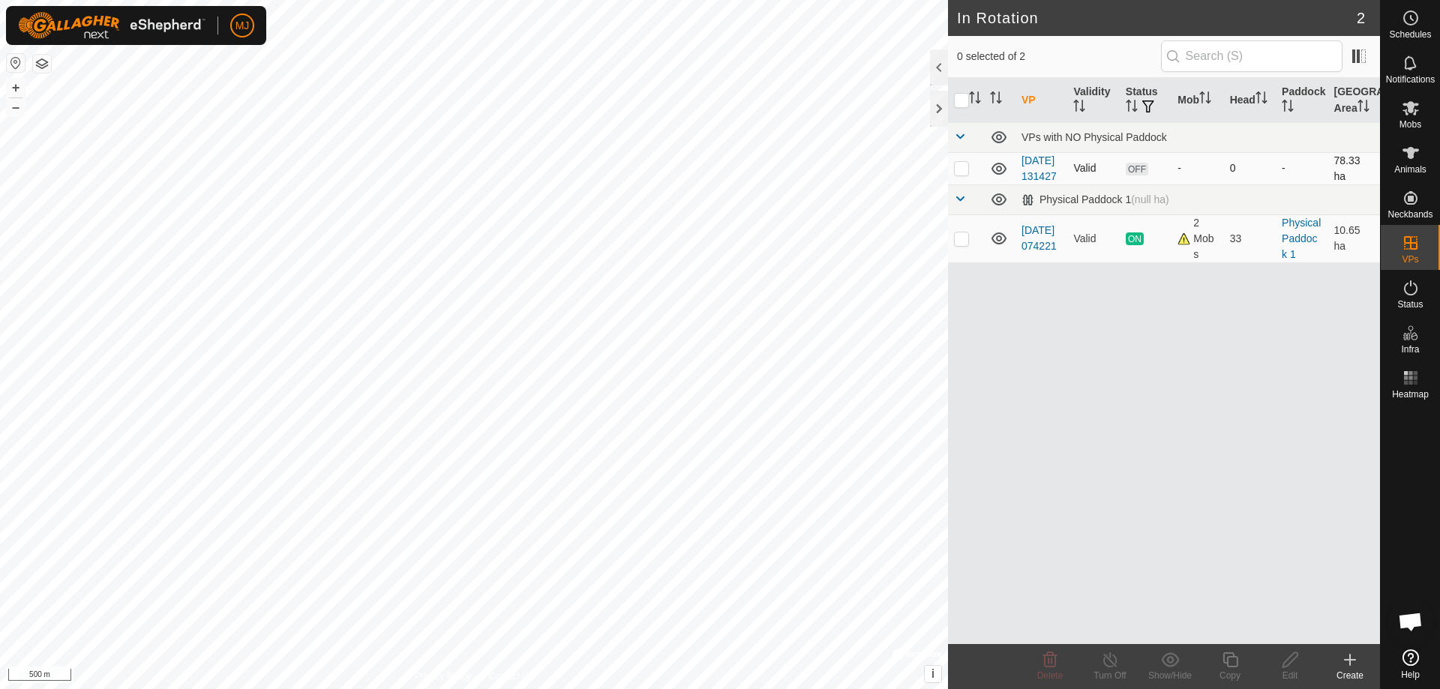
click at [969, 181] on td at bounding box center [966, 168] width 36 height 32
click at [968, 174] on p-checkbox at bounding box center [961, 168] width 15 height 12
checkbox input "false"
click at [971, 257] on td at bounding box center [966, 239] width 36 height 48
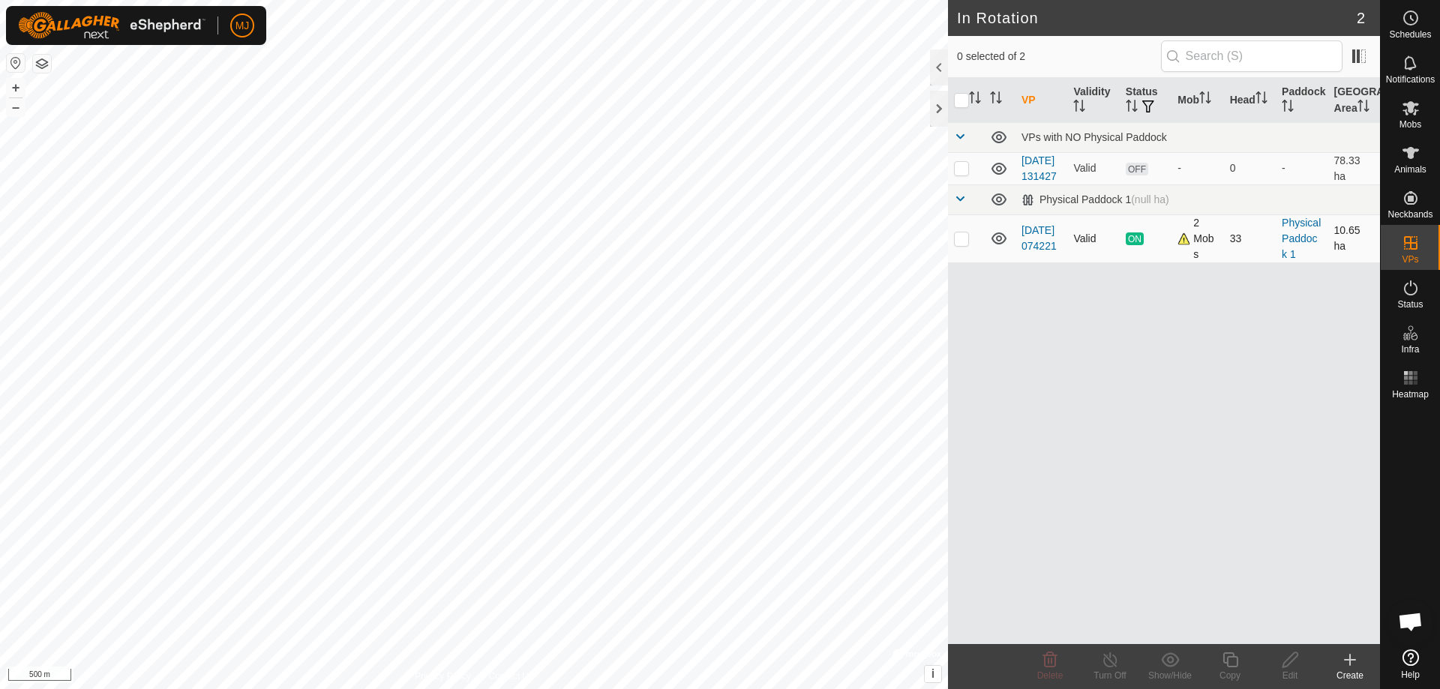
click at [971, 258] on td at bounding box center [966, 239] width 36 height 48
click at [1183, 257] on div "2 Mobs" at bounding box center [1198, 238] width 40 height 47
click at [1196, 257] on div "2 Mobs" at bounding box center [1198, 238] width 40 height 47
click at [1184, 256] on div "2 Mobs" at bounding box center [1198, 238] width 40 height 47
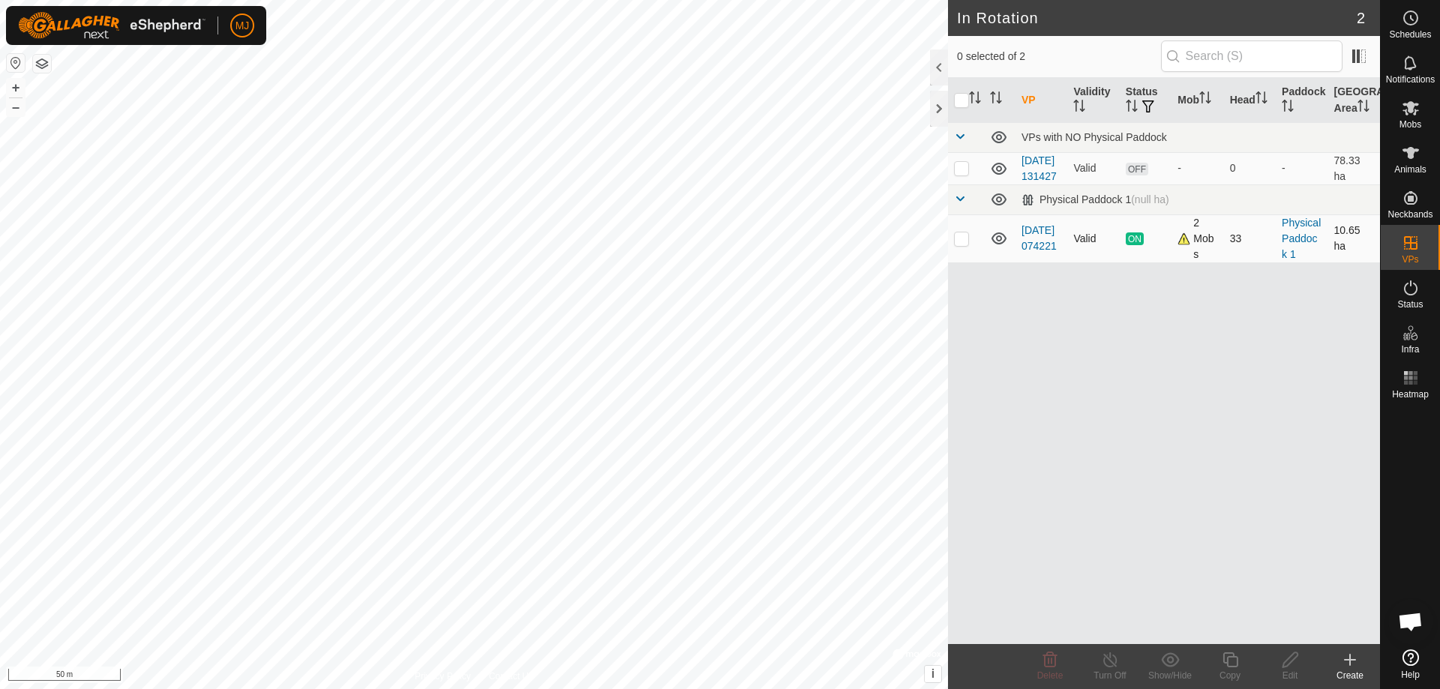
click at [1182, 259] on div "2 Mobs" at bounding box center [1198, 238] width 40 height 47
click at [1178, 308] on div "VP Validity Status Mob Head Paddock Grazing Area VPs with NO Physical Paddock […" at bounding box center [1164, 361] width 432 height 566
click at [962, 245] on p-checkbox at bounding box center [961, 239] width 15 height 12
click at [956, 245] on p-checkbox at bounding box center [961, 239] width 15 height 12
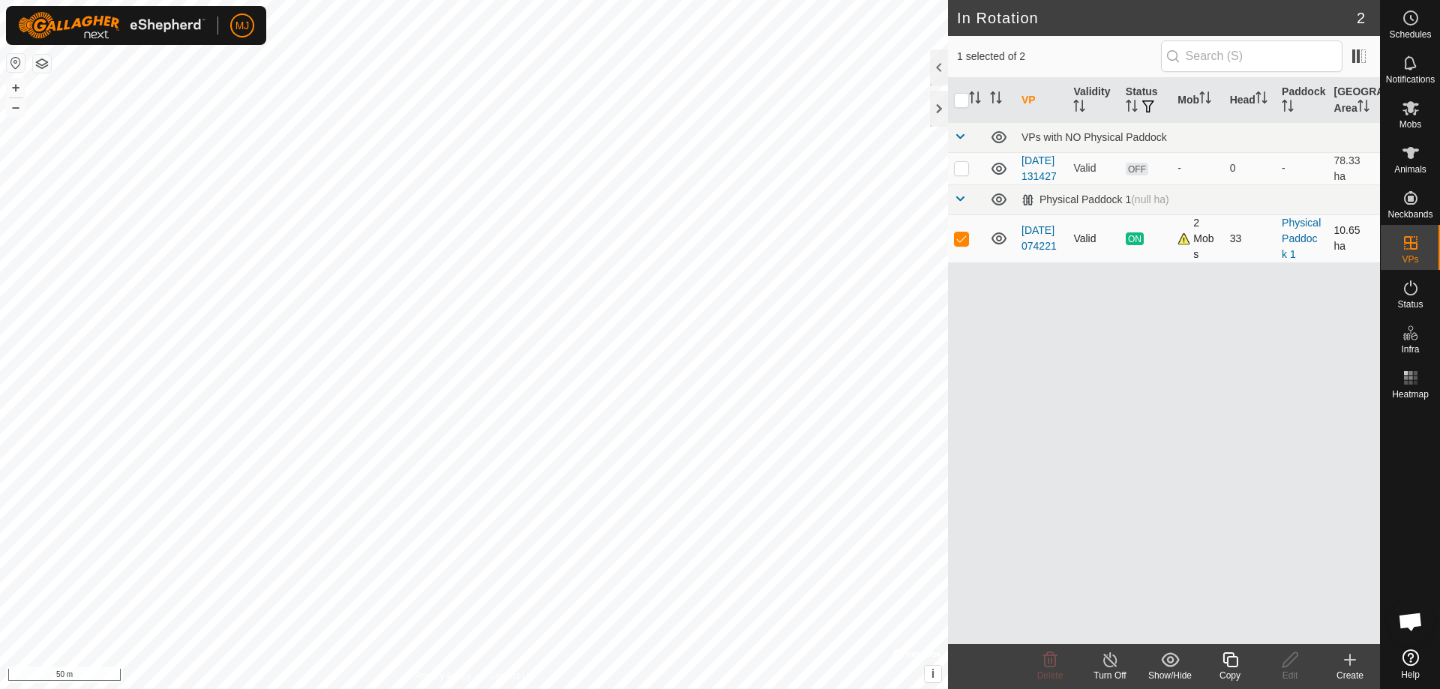
checkbox input "false"
click at [962, 205] on span at bounding box center [960, 199] width 12 height 12
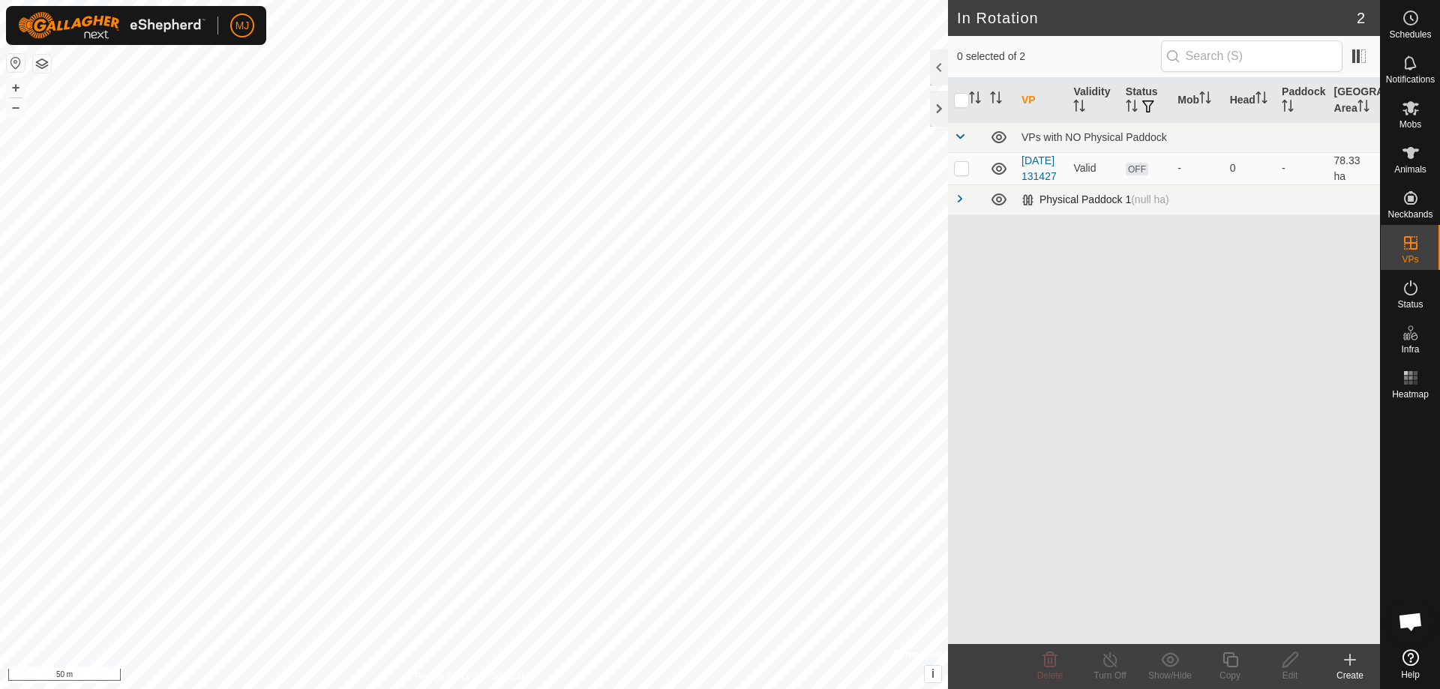
click at [962, 205] on span at bounding box center [960, 199] width 12 height 12
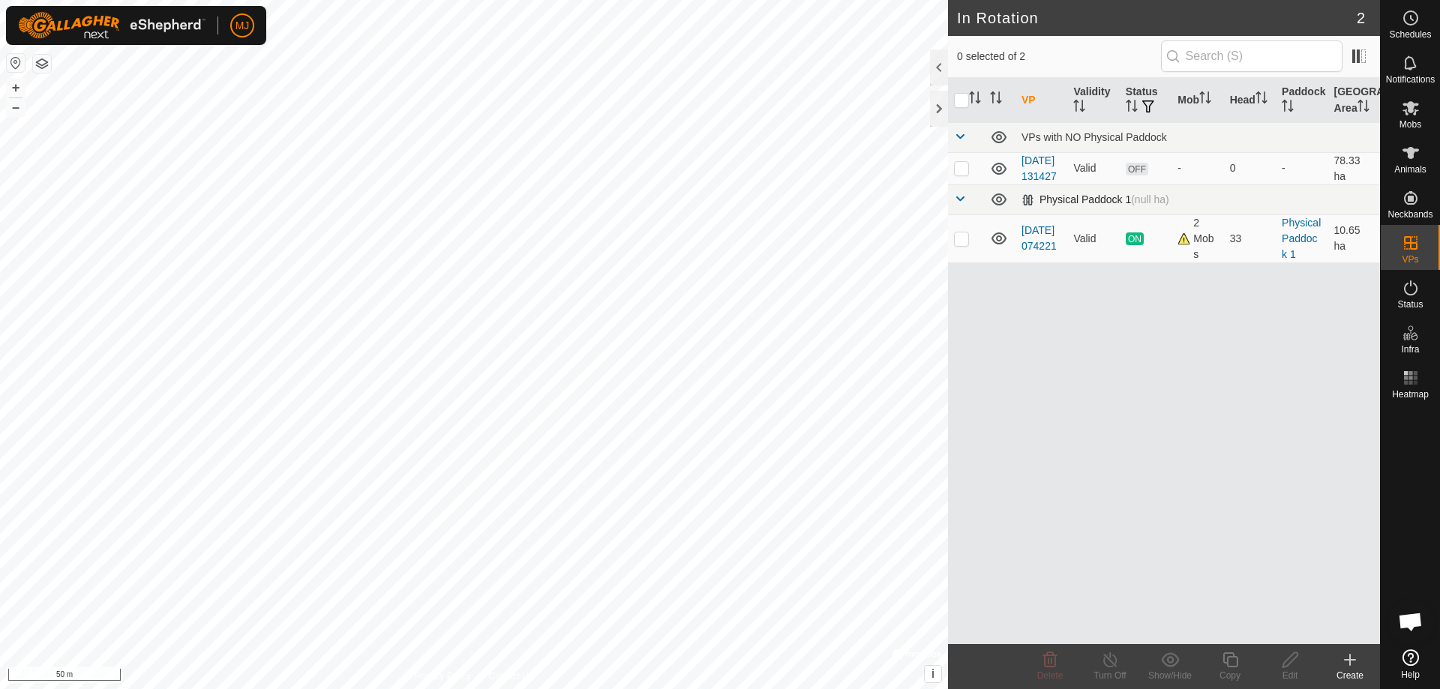
click at [1120, 206] on div "Physical Paddock 1 (null ha)" at bounding box center [1096, 200] width 148 height 13
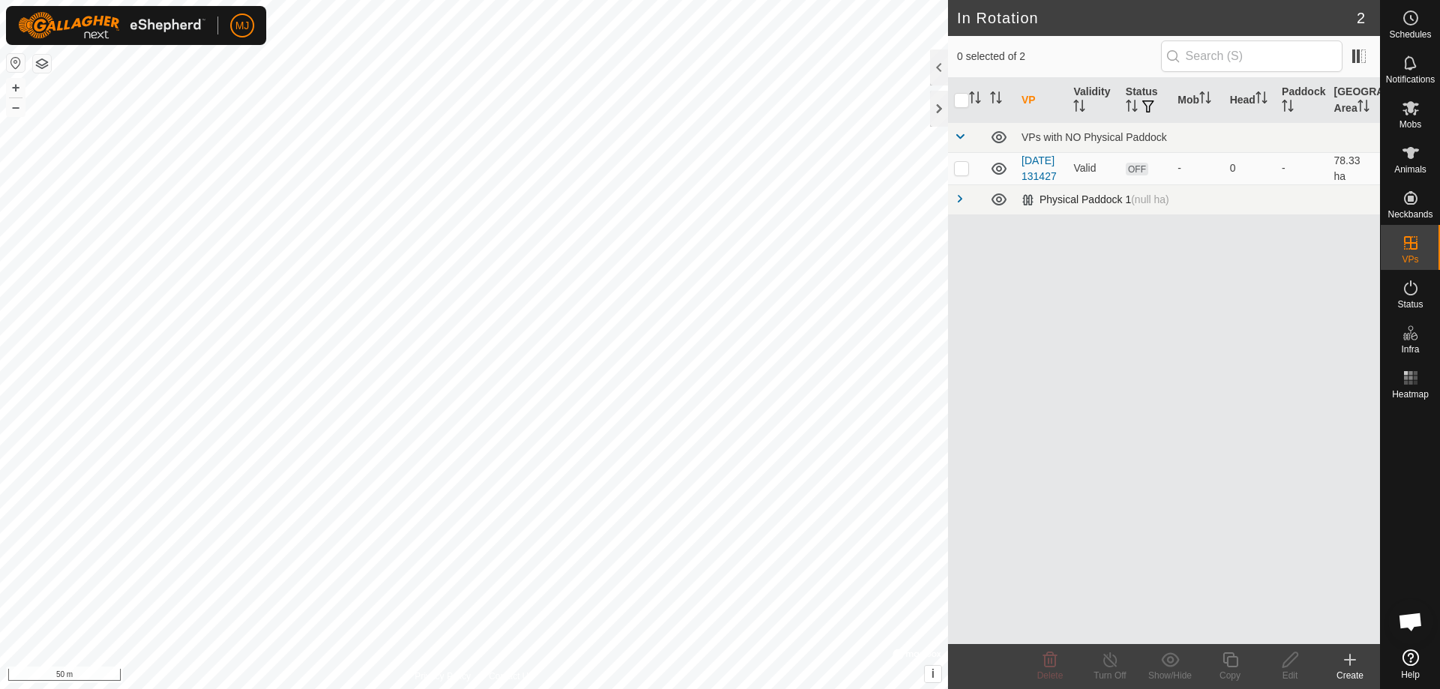
click at [1125, 206] on div "Physical Paddock 1 (null ha)" at bounding box center [1096, 200] width 148 height 13
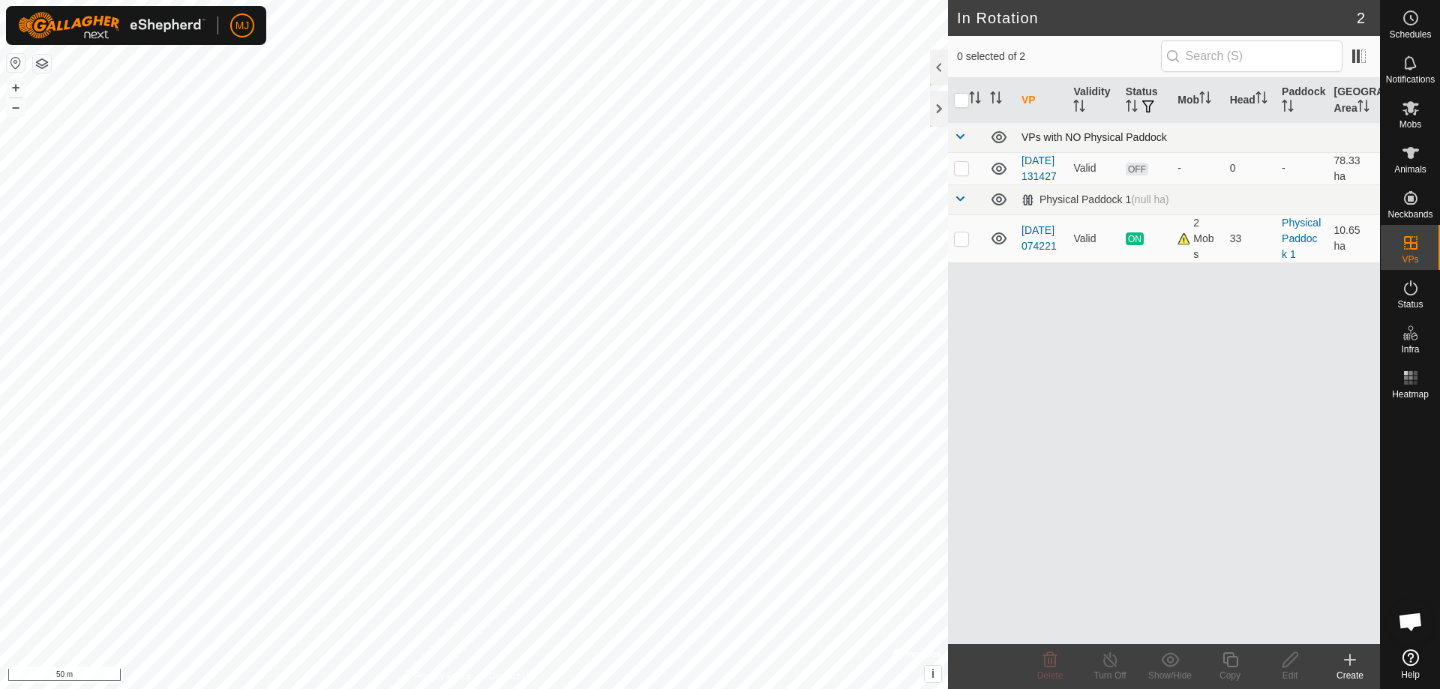
click at [1085, 137] on div "VPs with NO Physical Paddock" at bounding box center [1198, 137] width 353 height 12
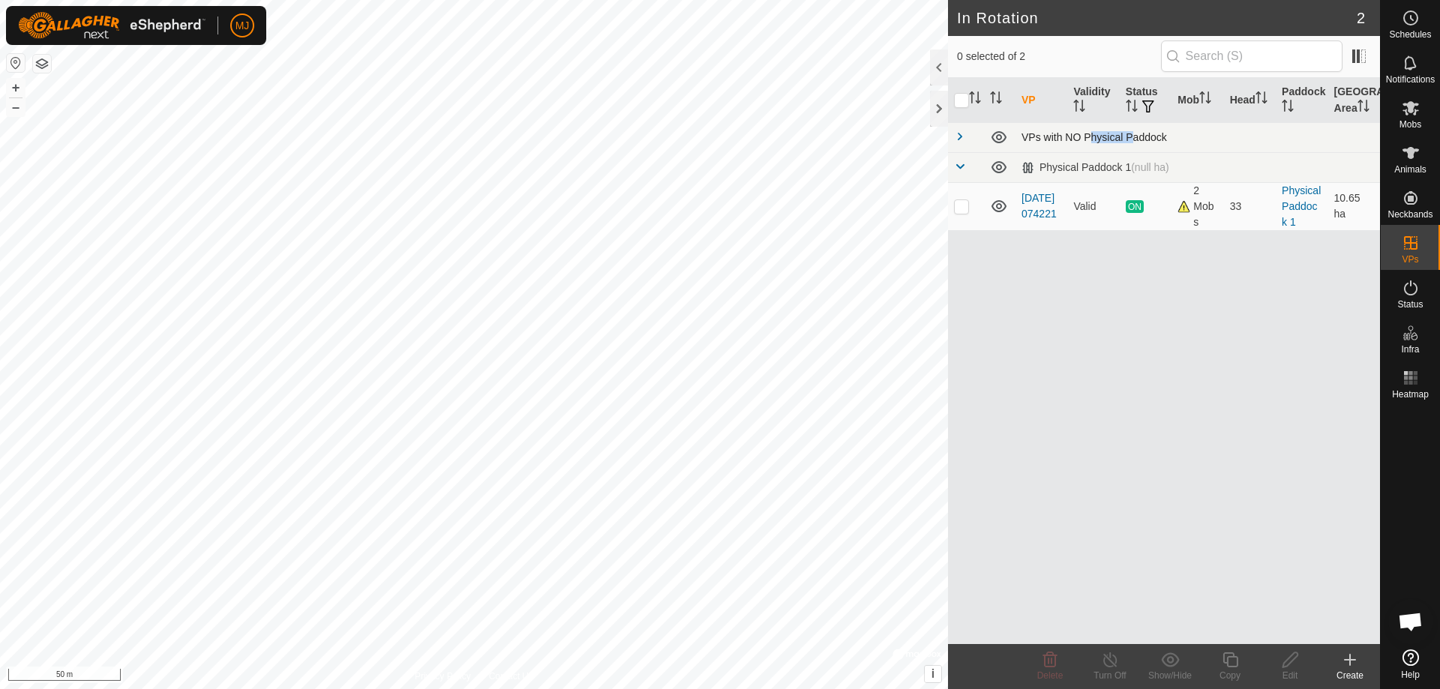
click at [1085, 137] on div "VPs with NO Physical Paddock" at bounding box center [1198, 137] width 353 height 12
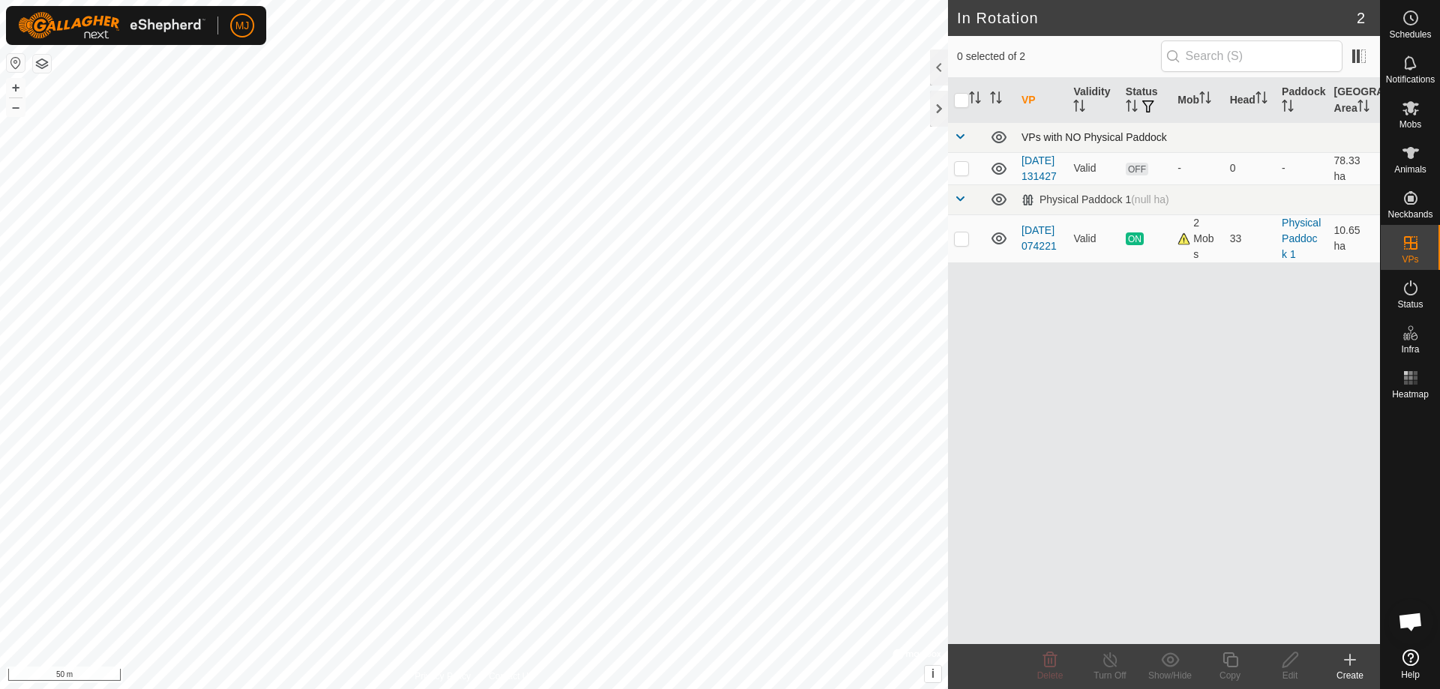
click at [1176, 135] on div "VPs with NO Physical Paddock" at bounding box center [1198, 137] width 353 height 12
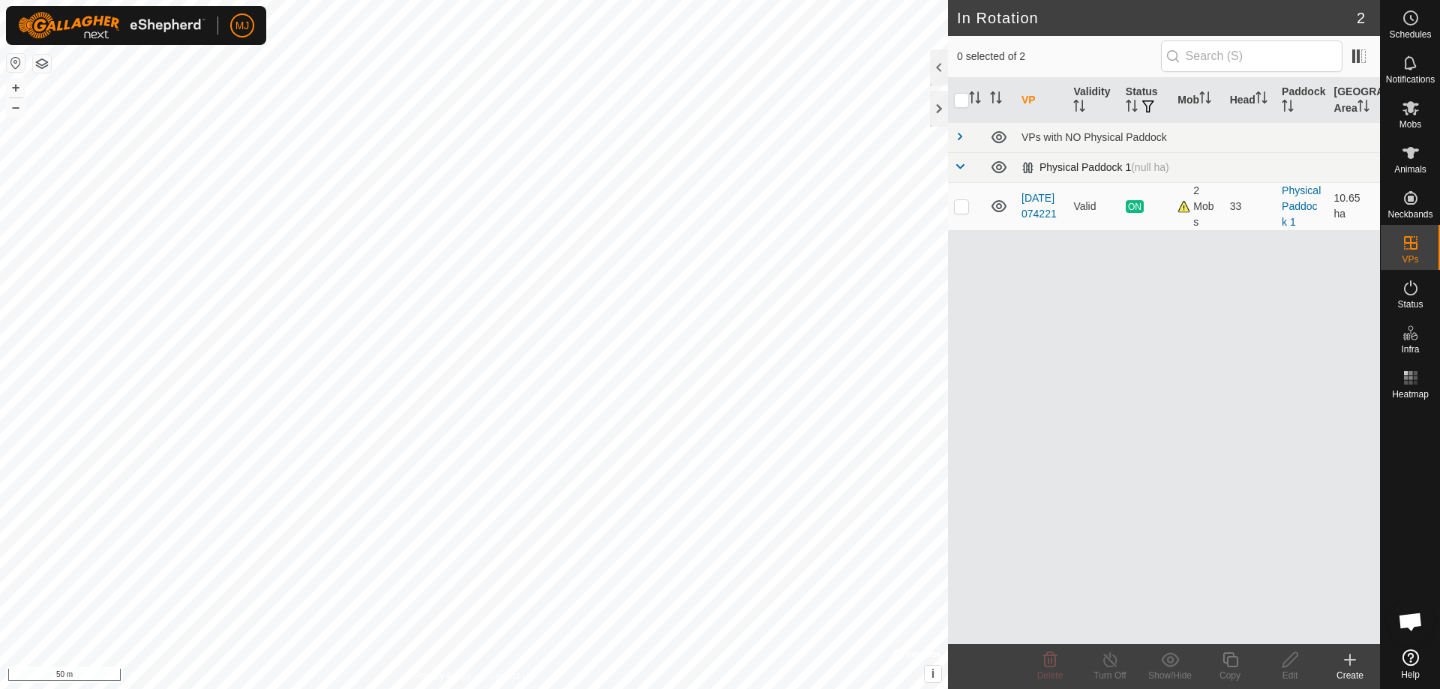
click at [960, 162] on span at bounding box center [960, 167] width 12 height 12
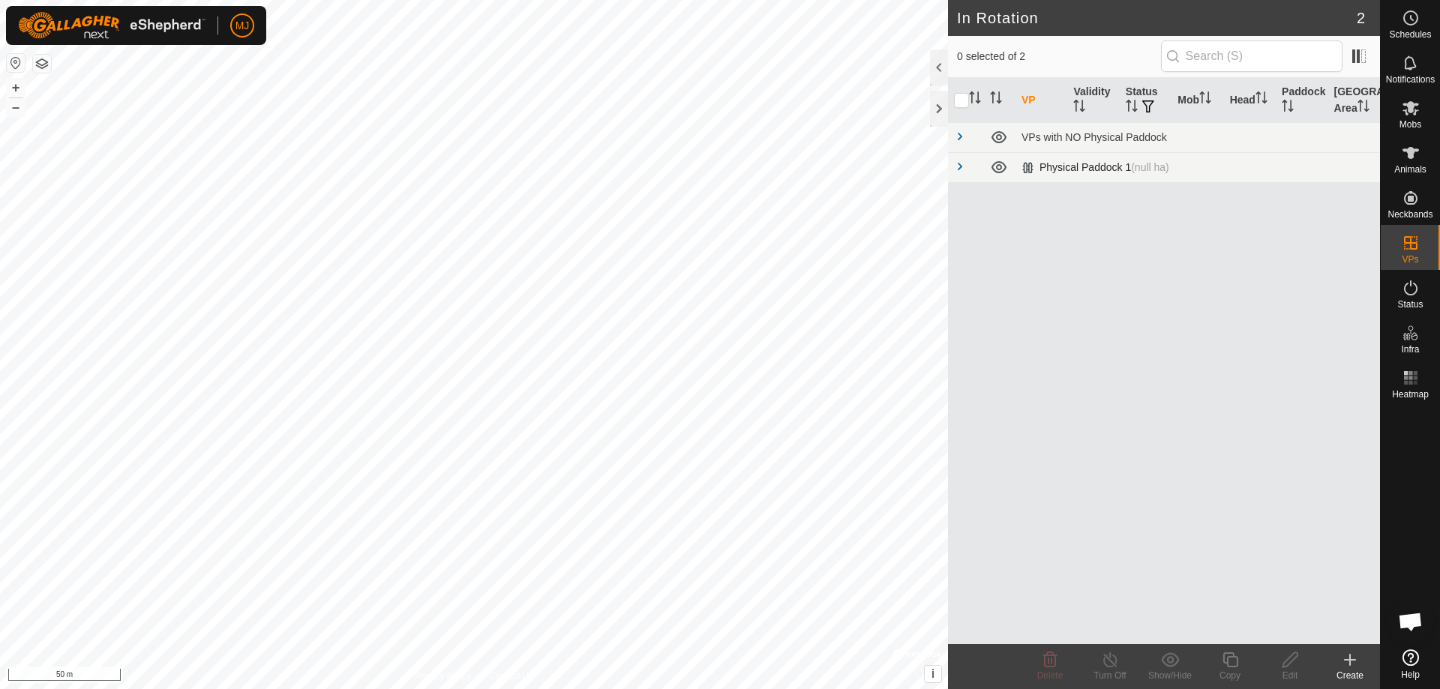
click at [960, 162] on span at bounding box center [960, 167] width 12 height 12
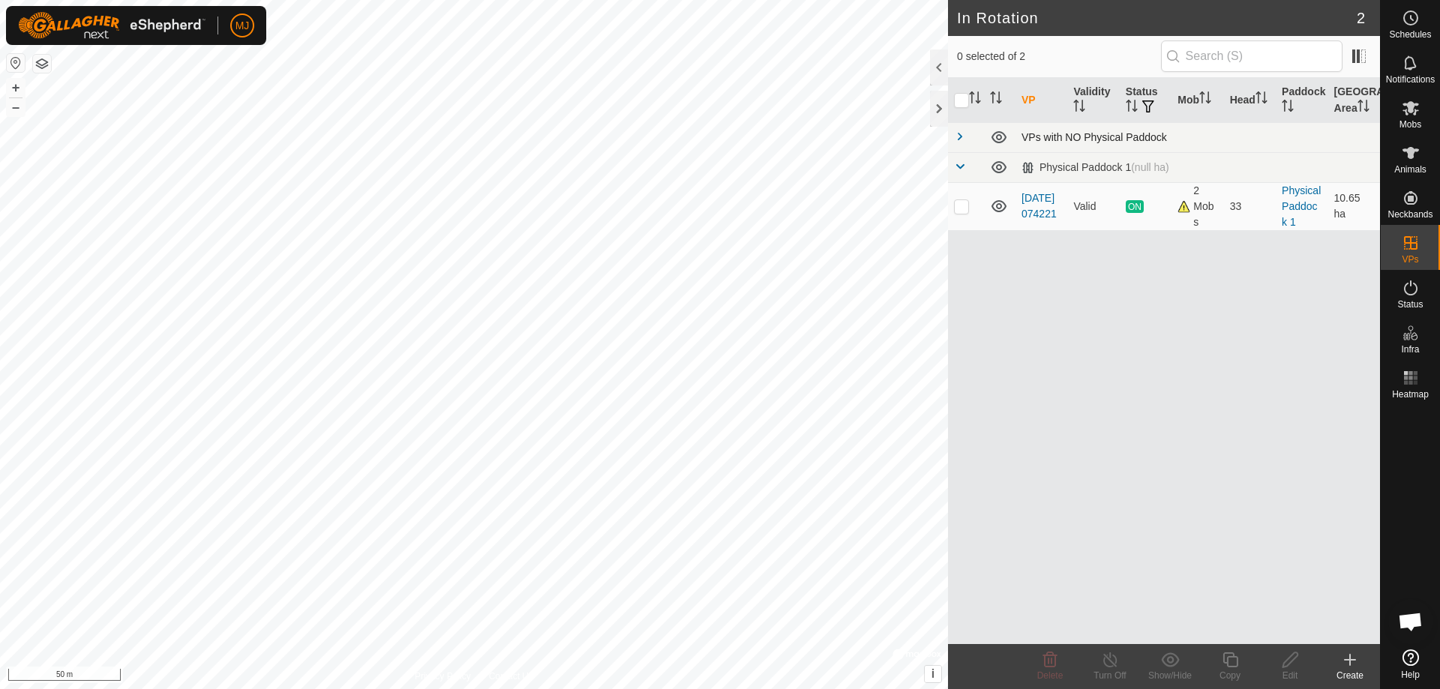
click at [963, 136] on span at bounding box center [960, 137] width 12 height 12
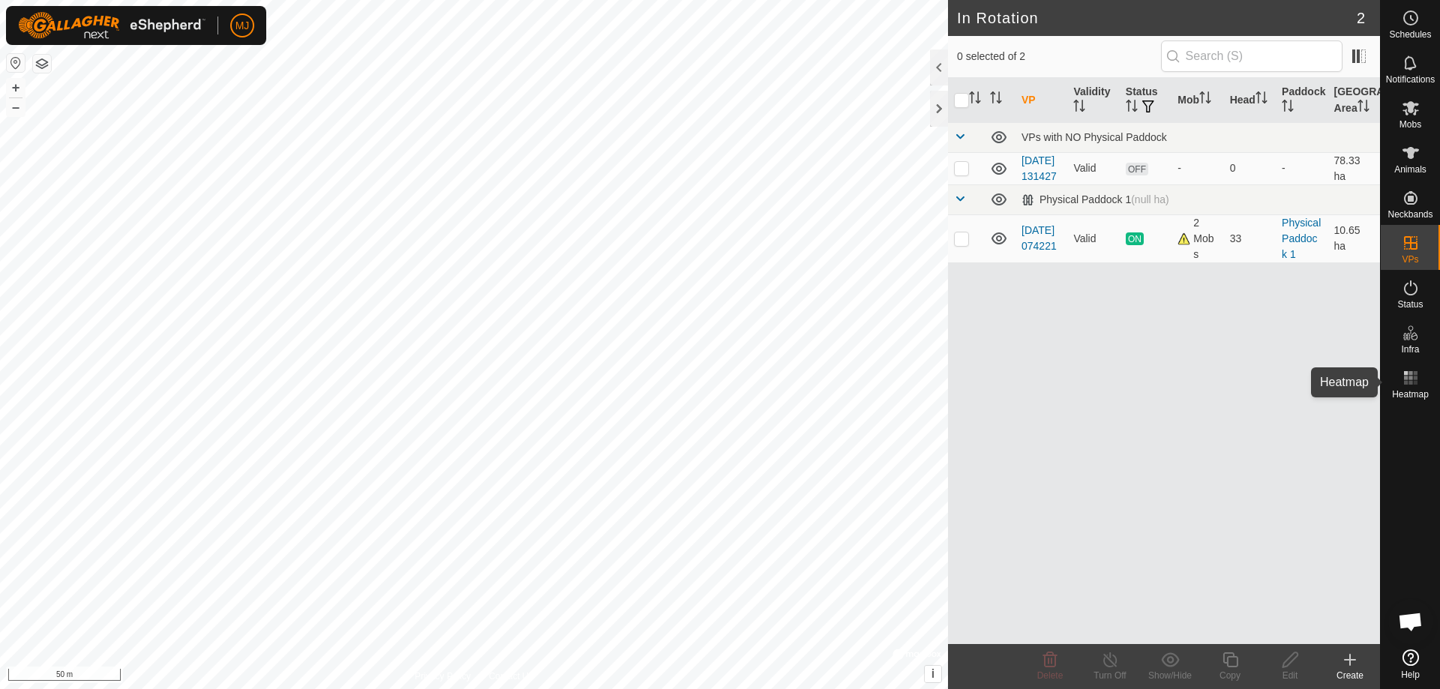
click at [1411, 377] on rect at bounding box center [1411, 378] width 4 height 4
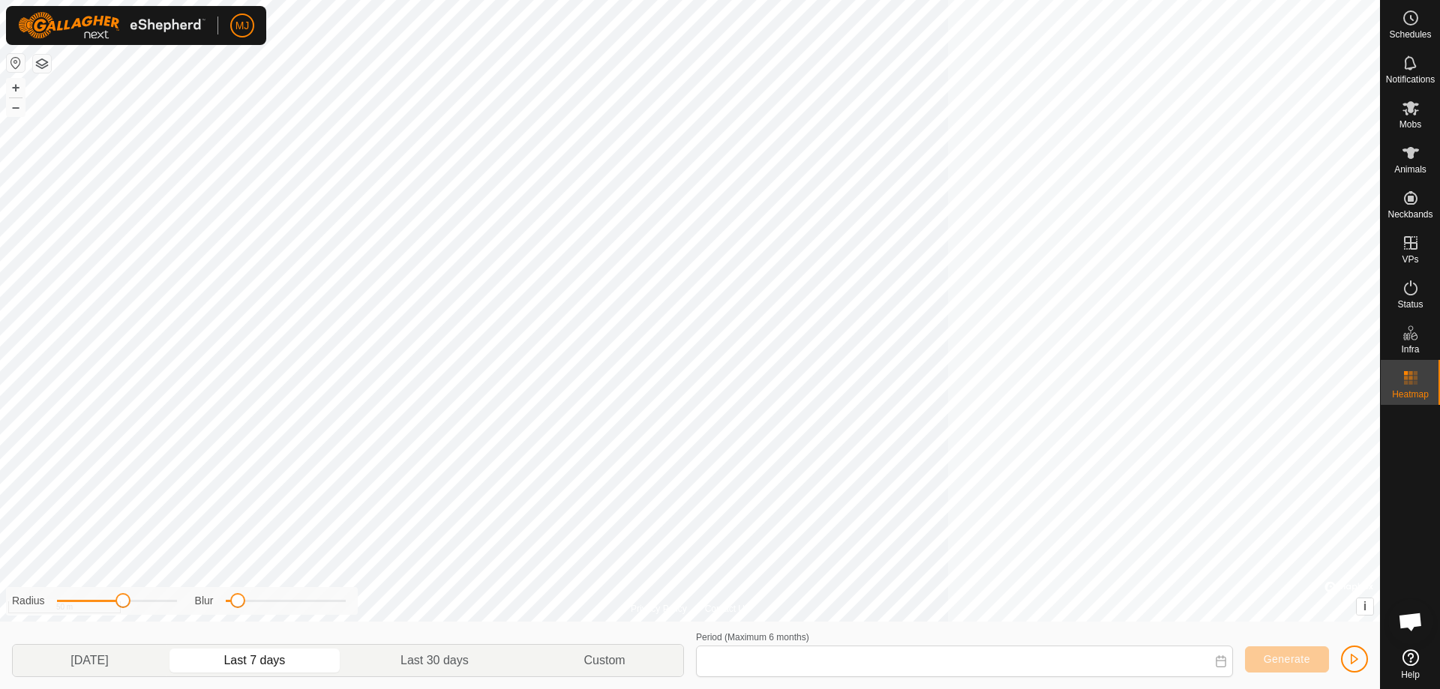
type input "[DATE] - [DATE]"
drag, startPoint x: 121, startPoint y: 602, endPoint x: 94, endPoint y: 604, distance: 27.0
click at [94, 604] on span at bounding box center [91, 600] width 15 height 15
click at [228, 620] on div "Privacy Policy Contact Us 18 2443009025 Cow Herd - + – ⇧ i © Mapbox , © OpenStr…" at bounding box center [690, 344] width 1380 height 689
drag, startPoint x: 97, startPoint y: 605, endPoint x: 112, endPoint y: 607, distance: 15.1
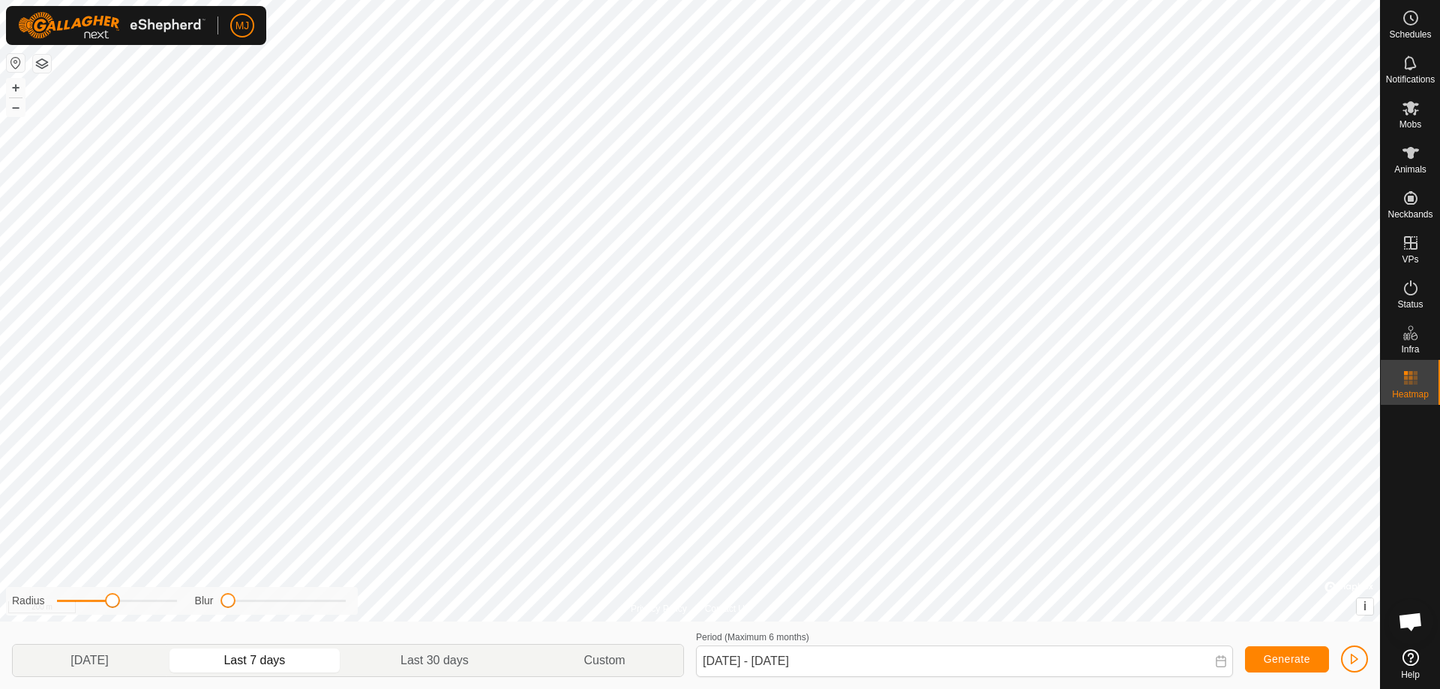
click at [112, 607] on span at bounding box center [112, 600] width 15 height 15
